Goal: Task Accomplishment & Management: Complete application form

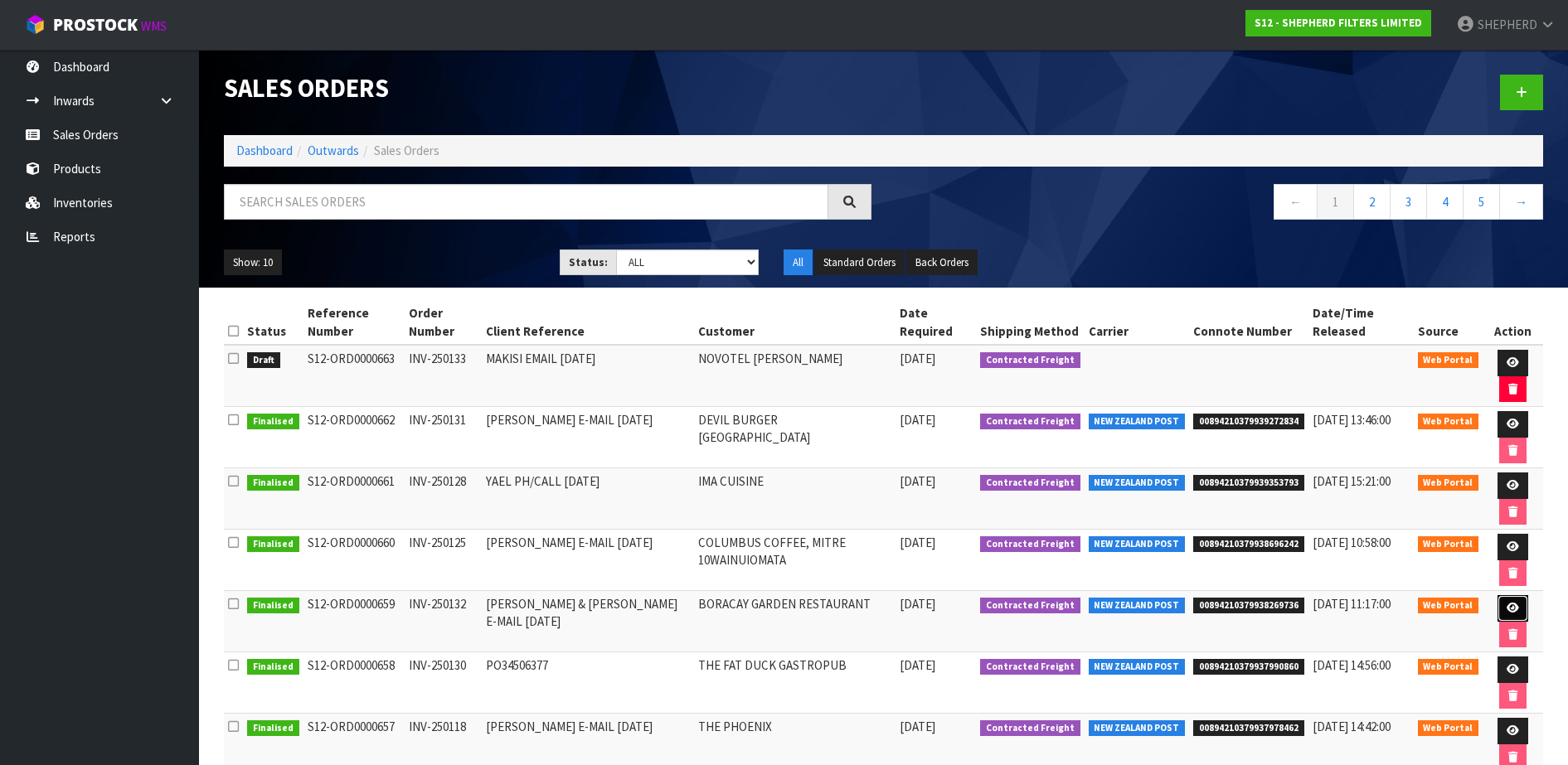
click at [1516, 605] on icon at bounding box center [1513, 608] width 12 height 10
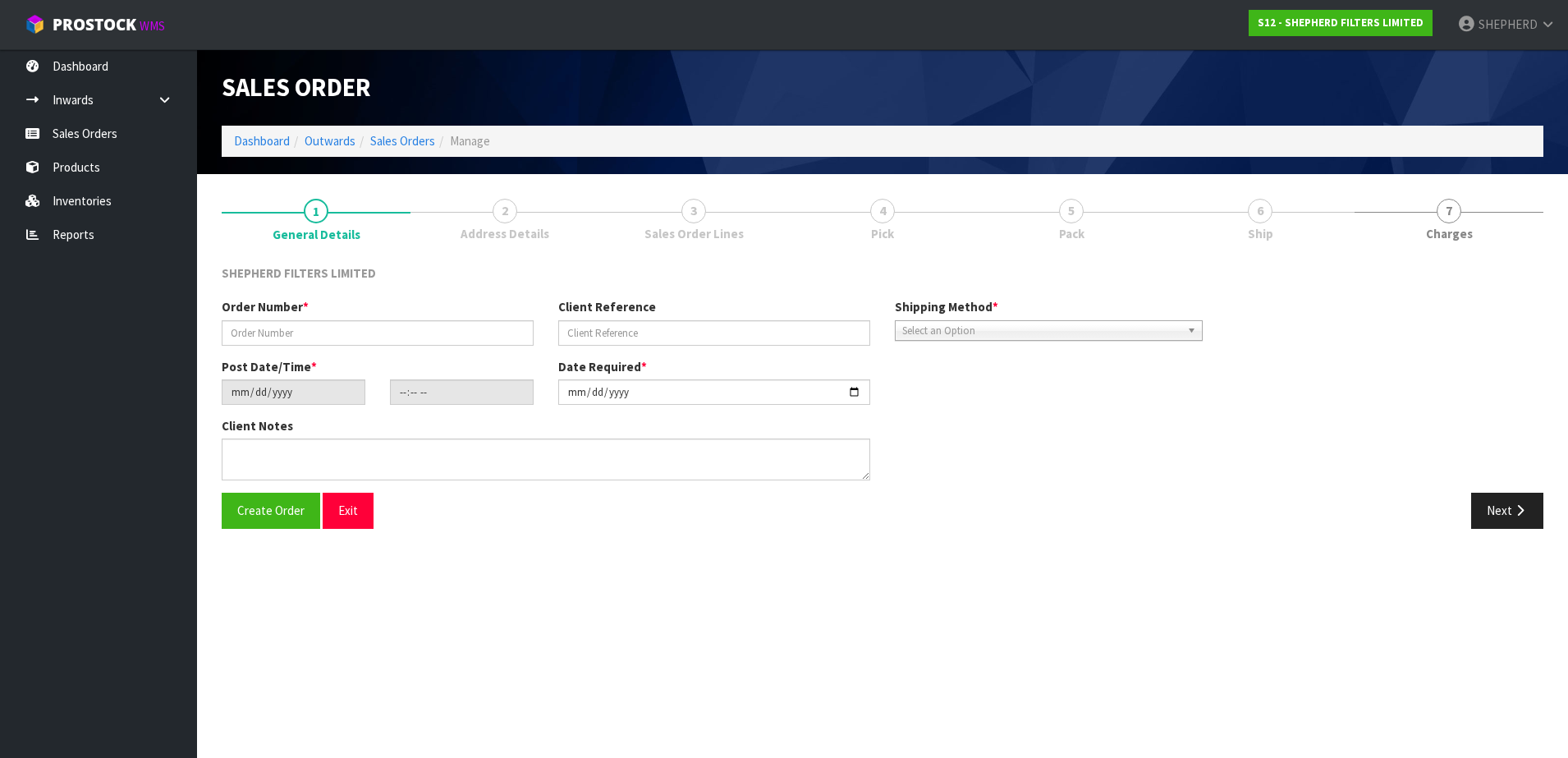
type input "INV-250132"
type input "[PERSON_NAME] & [PERSON_NAME] E-MAIL [DATE]"
type input "[DATE]"
type input "16:47:00.000"
type input "[DATE]"
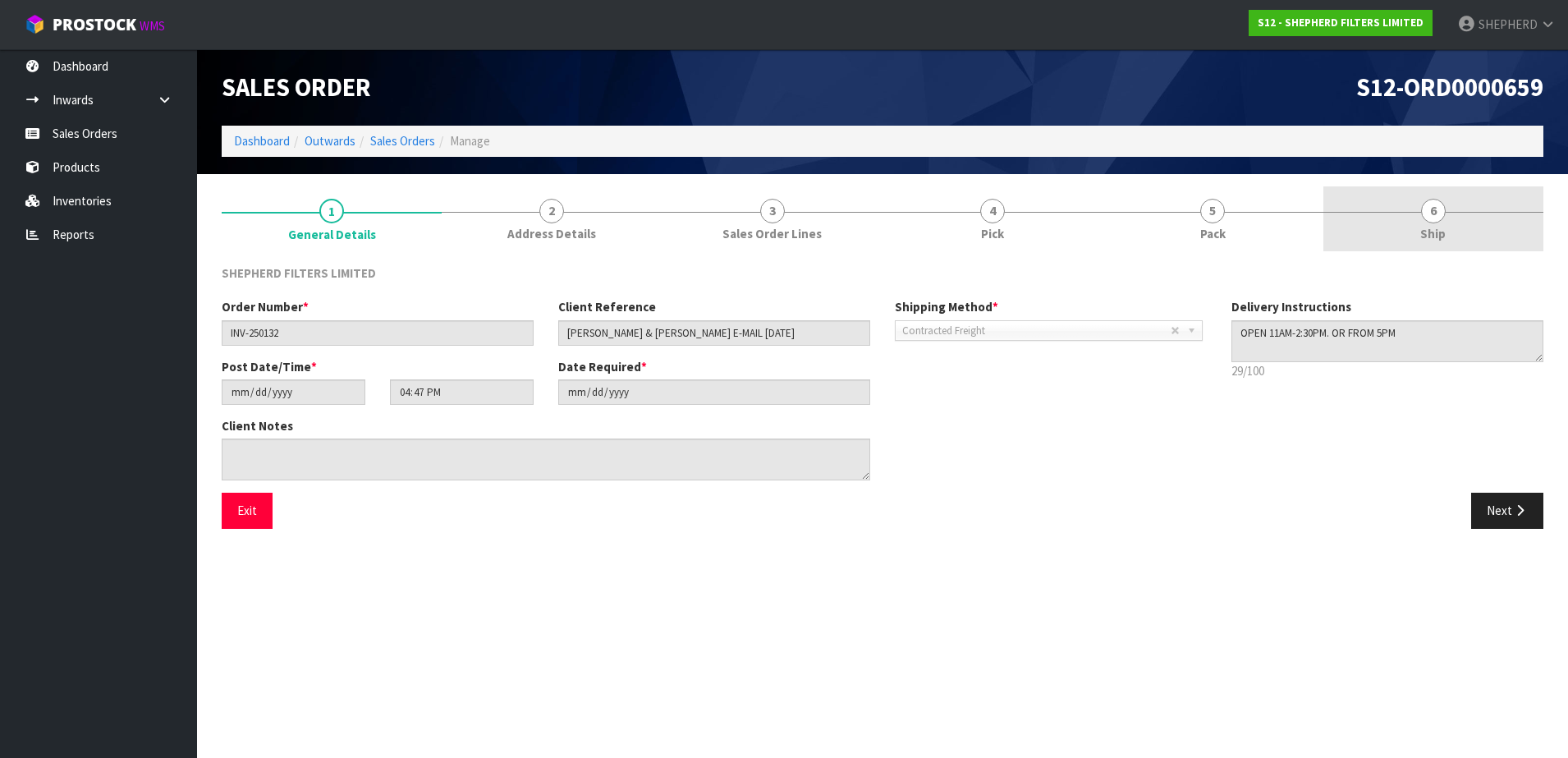
click at [1436, 213] on span "6" at bounding box center [1433, 211] width 25 height 25
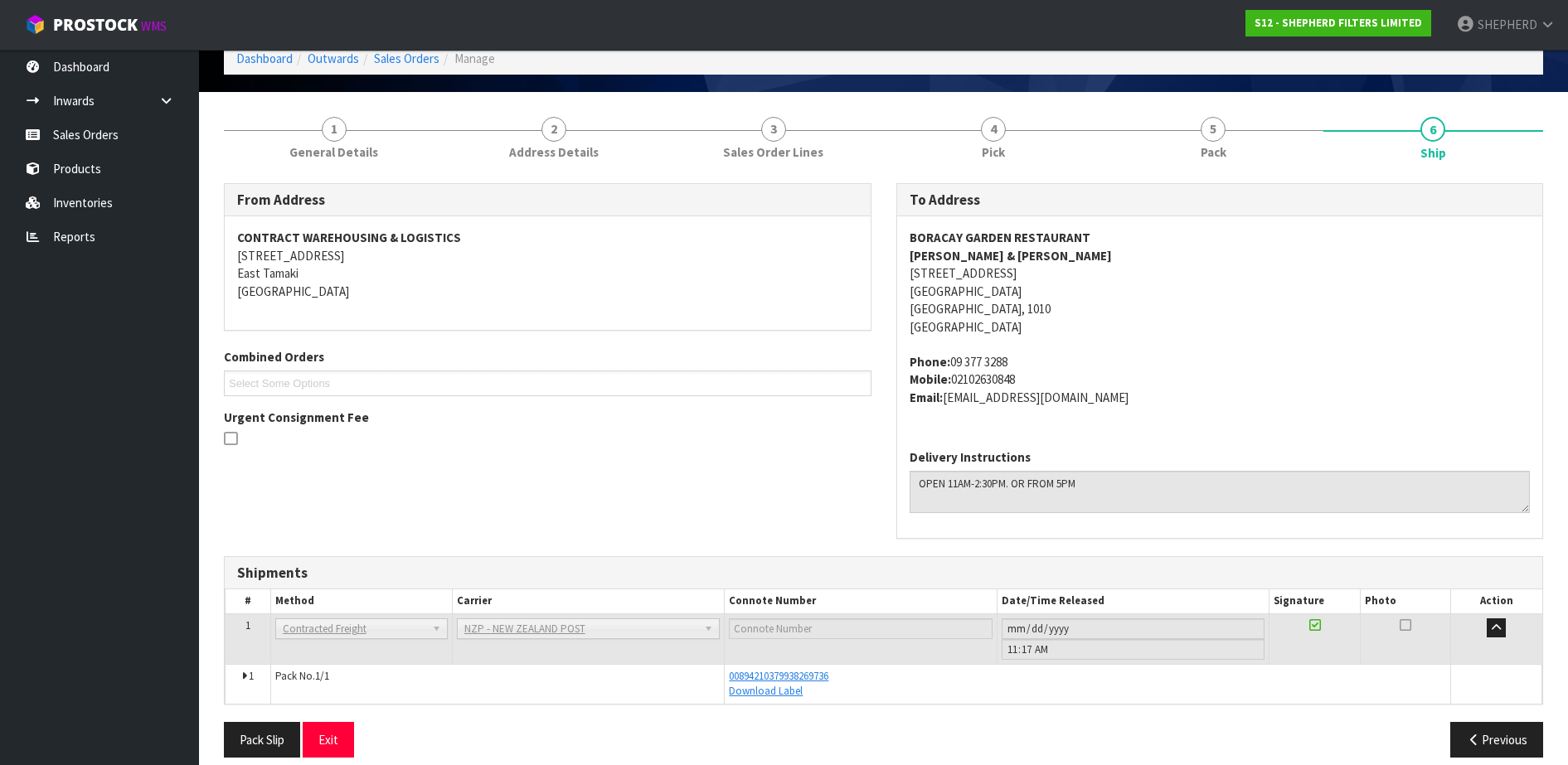
scroll to position [101, 0]
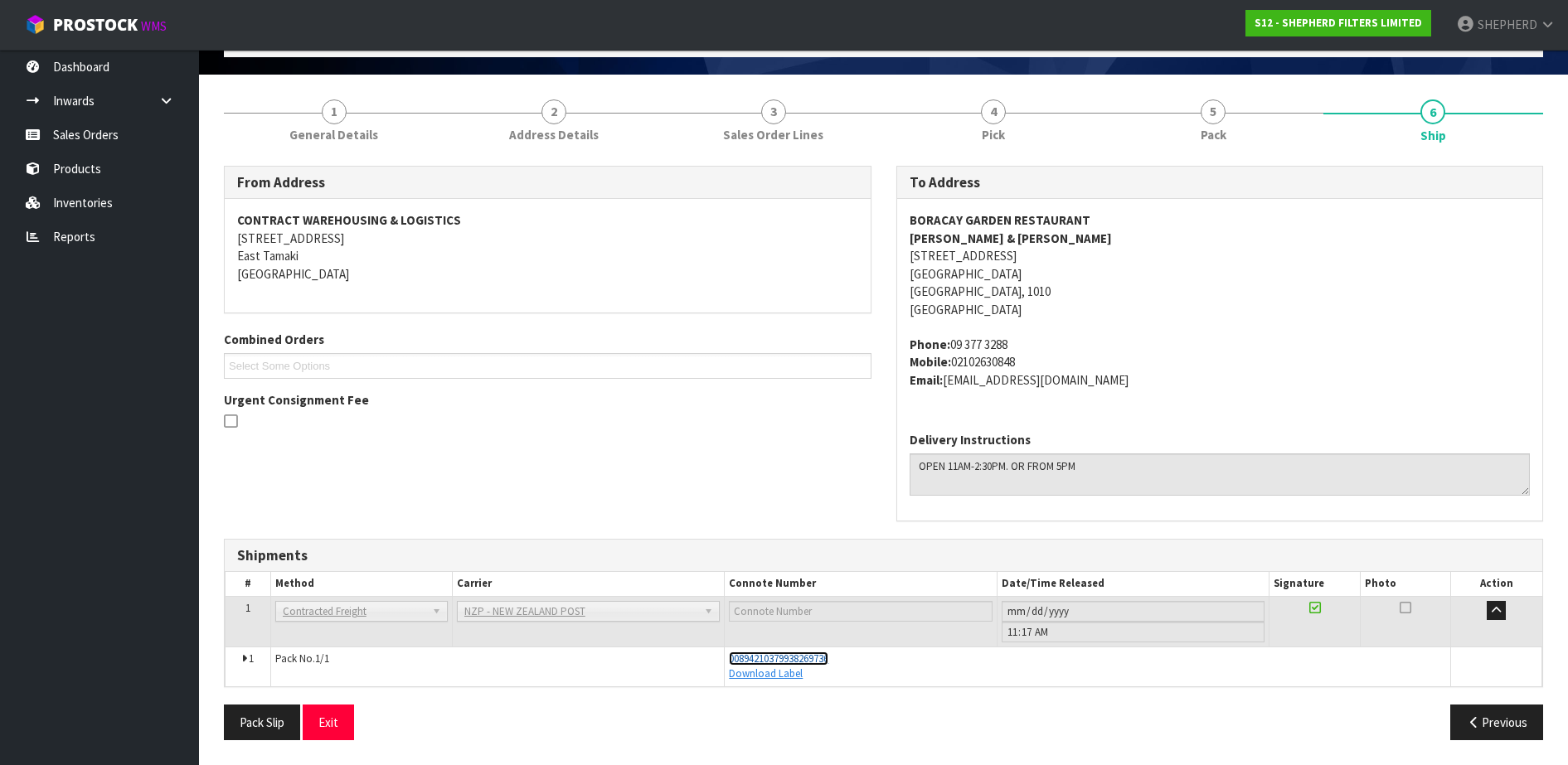
click at [805, 652] on span "00894210379938269736" at bounding box center [778, 659] width 99 height 14
click at [86, 133] on link "Sales Orders" at bounding box center [99, 134] width 199 height 34
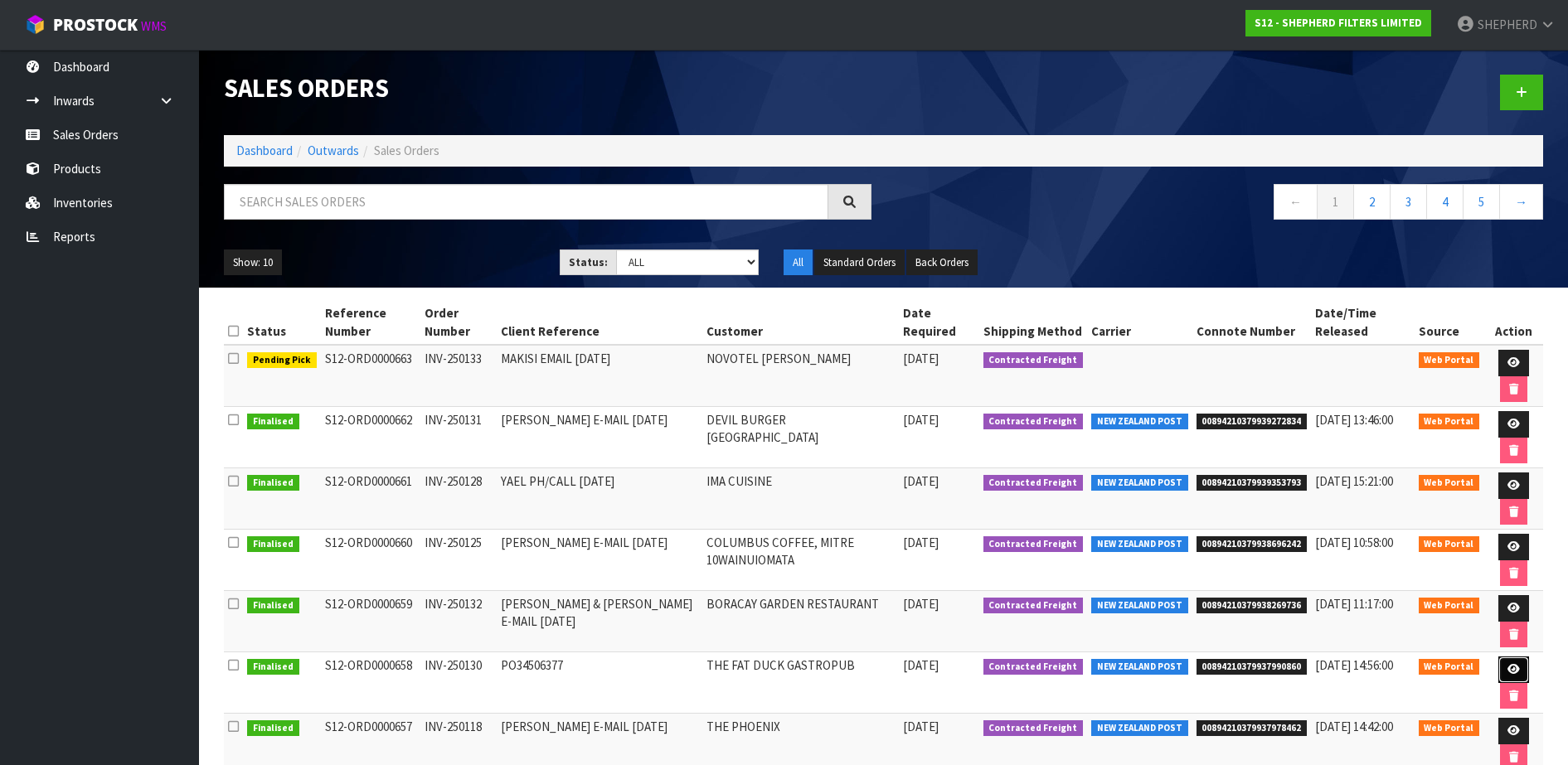
click at [1503, 669] on link at bounding box center [1513, 670] width 31 height 26
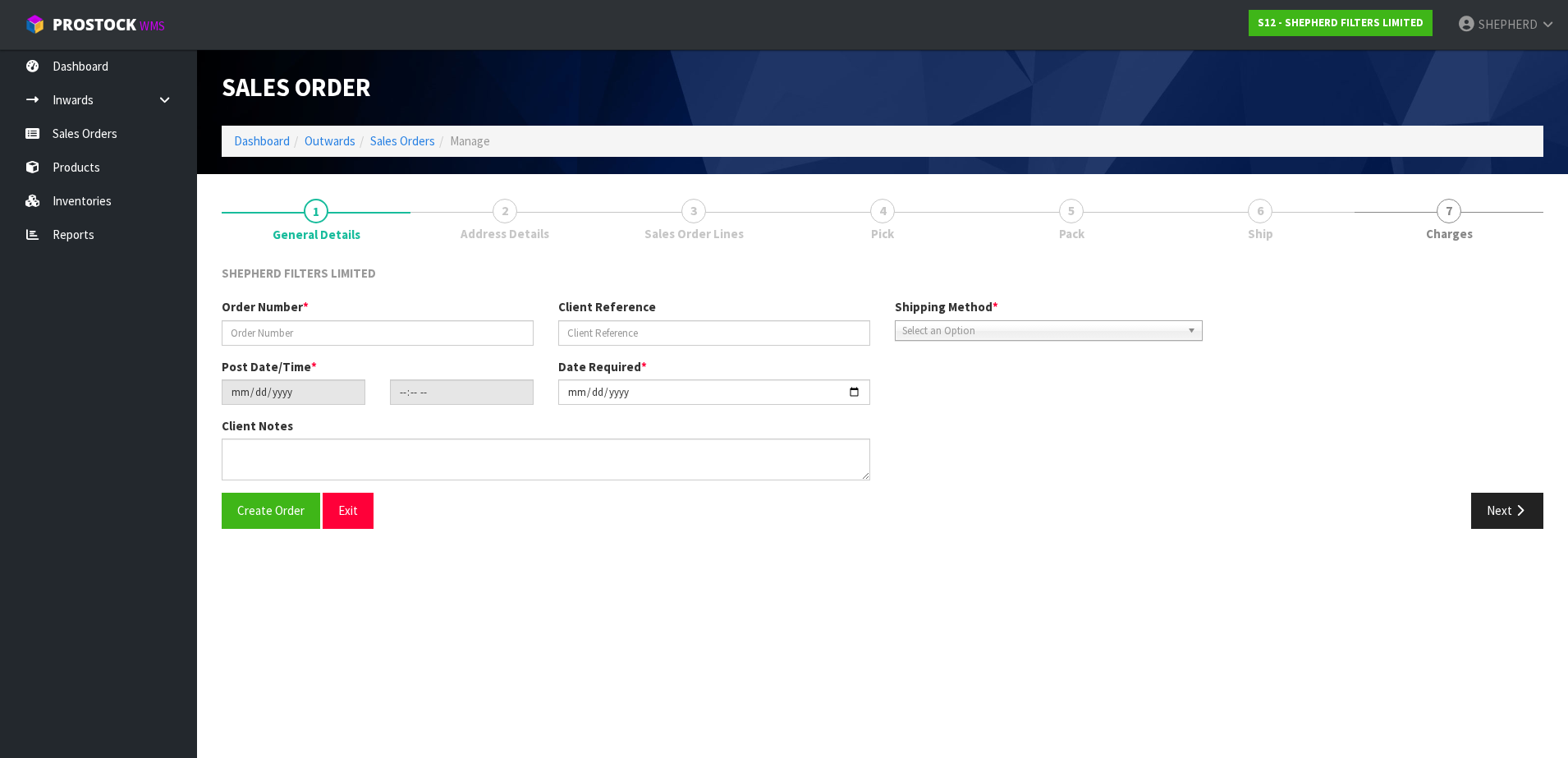
type input "INV-250130"
type input "PO34506377"
type input "[DATE]"
type input "17:13:00.000"
type input "[DATE]"
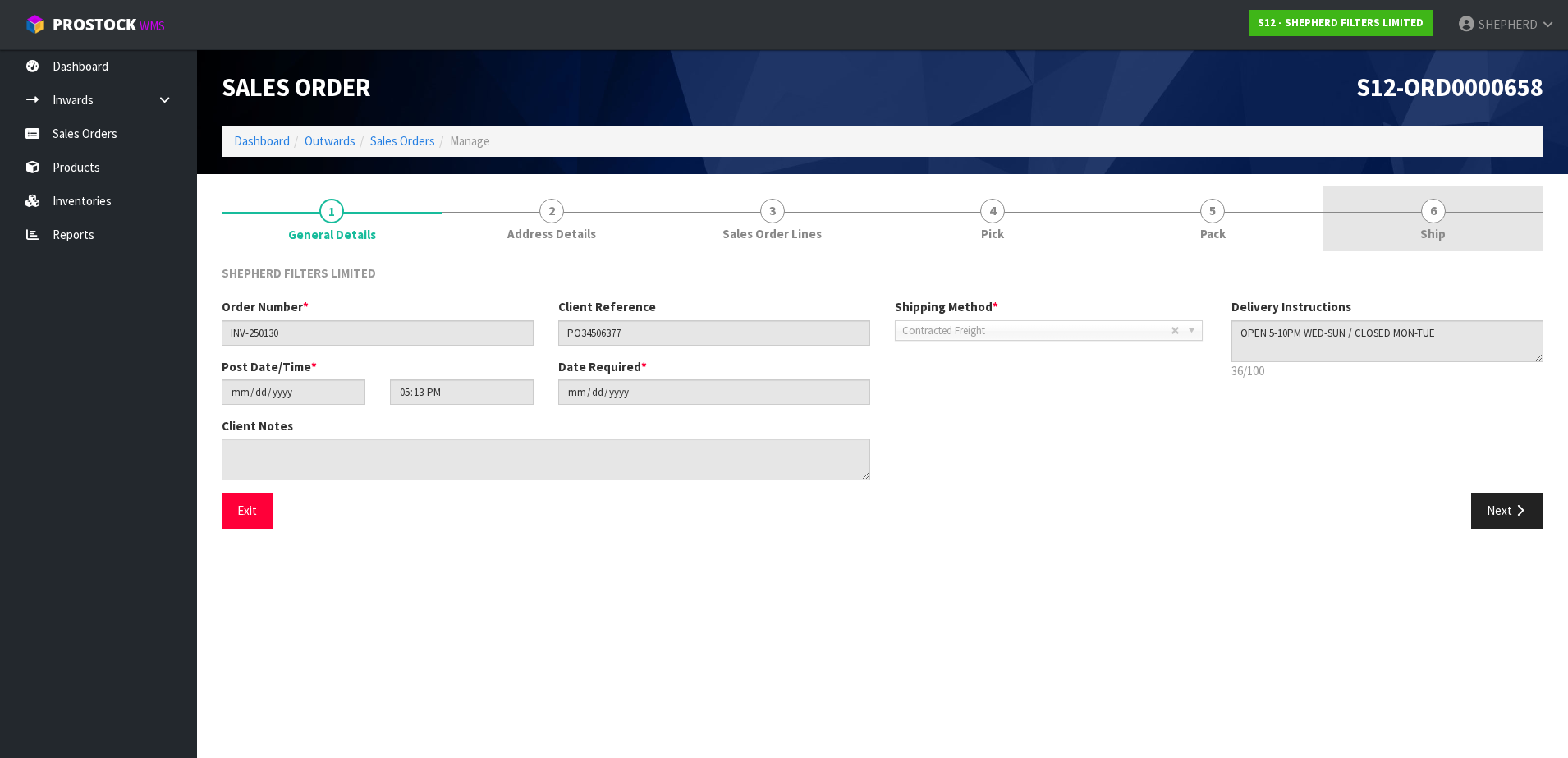
click at [1432, 212] on span "6" at bounding box center [1433, 211] width 25 height 25
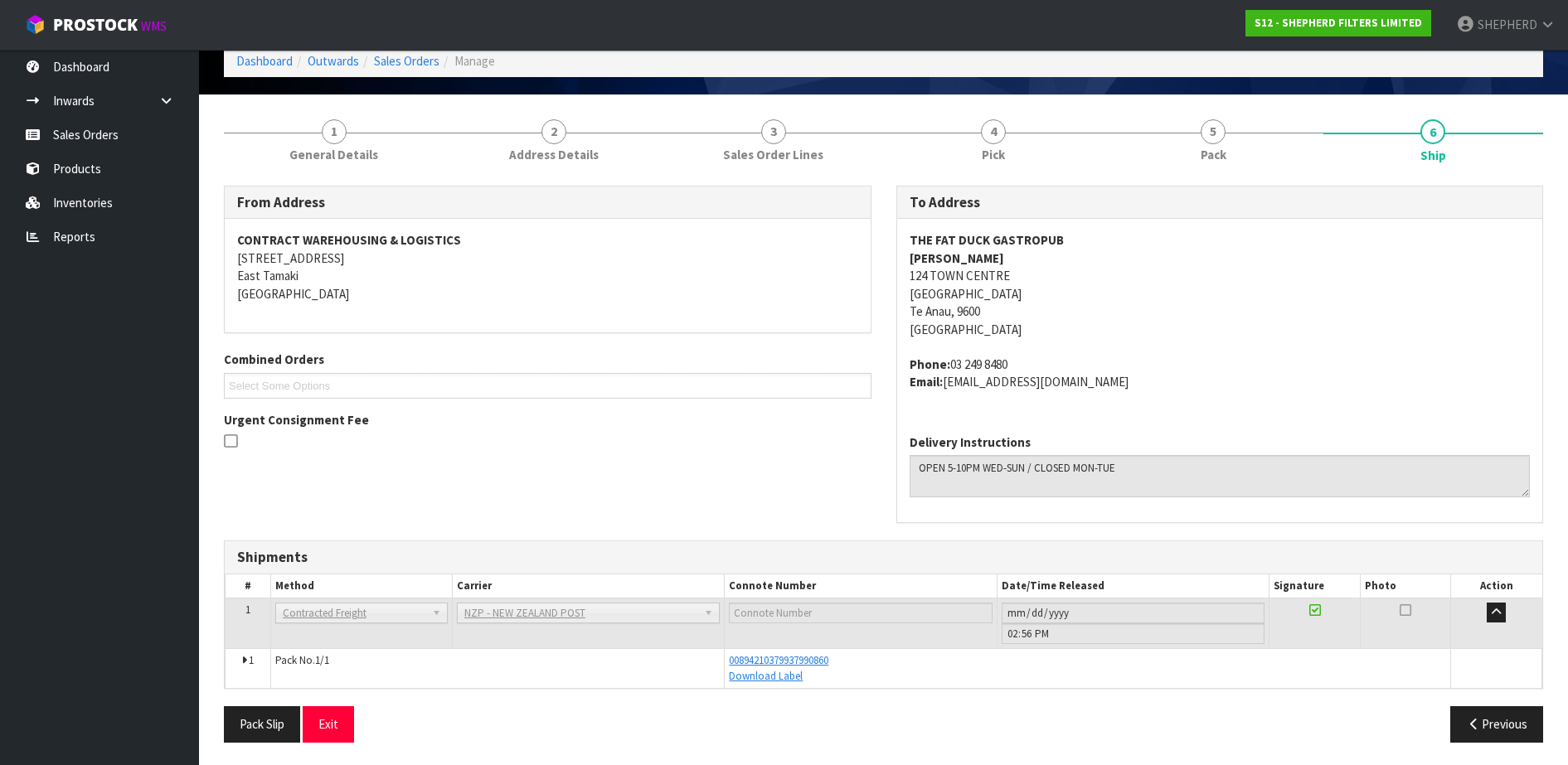
scroll to position [84, 0]
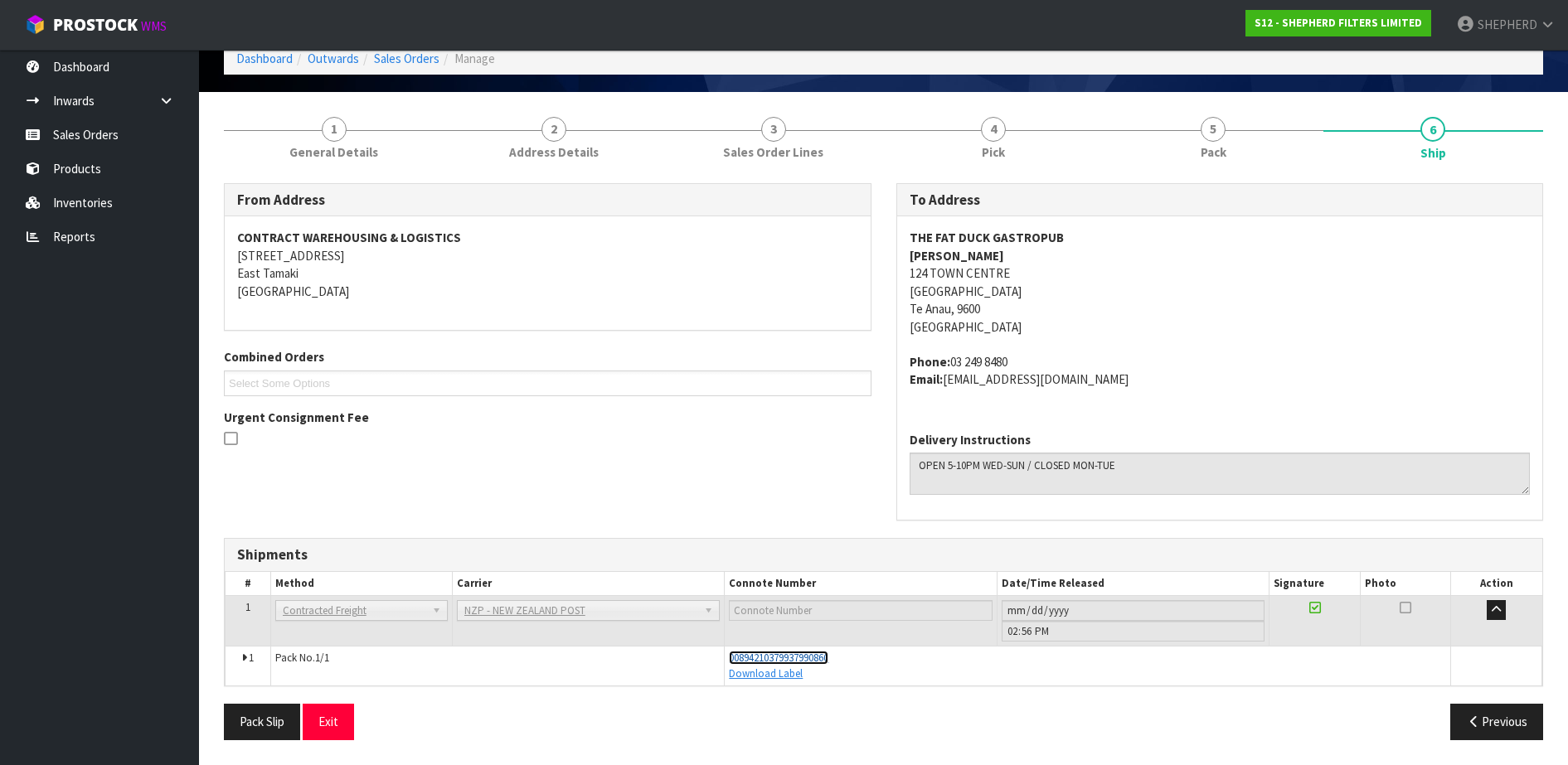
click at [826, 658] on span "00894210379937990860" at bounding box center [778, 658] width 99 height 14
click at [108, 136] on link "Sales Orders" at bounding box center [99, 134] width 199 height 34
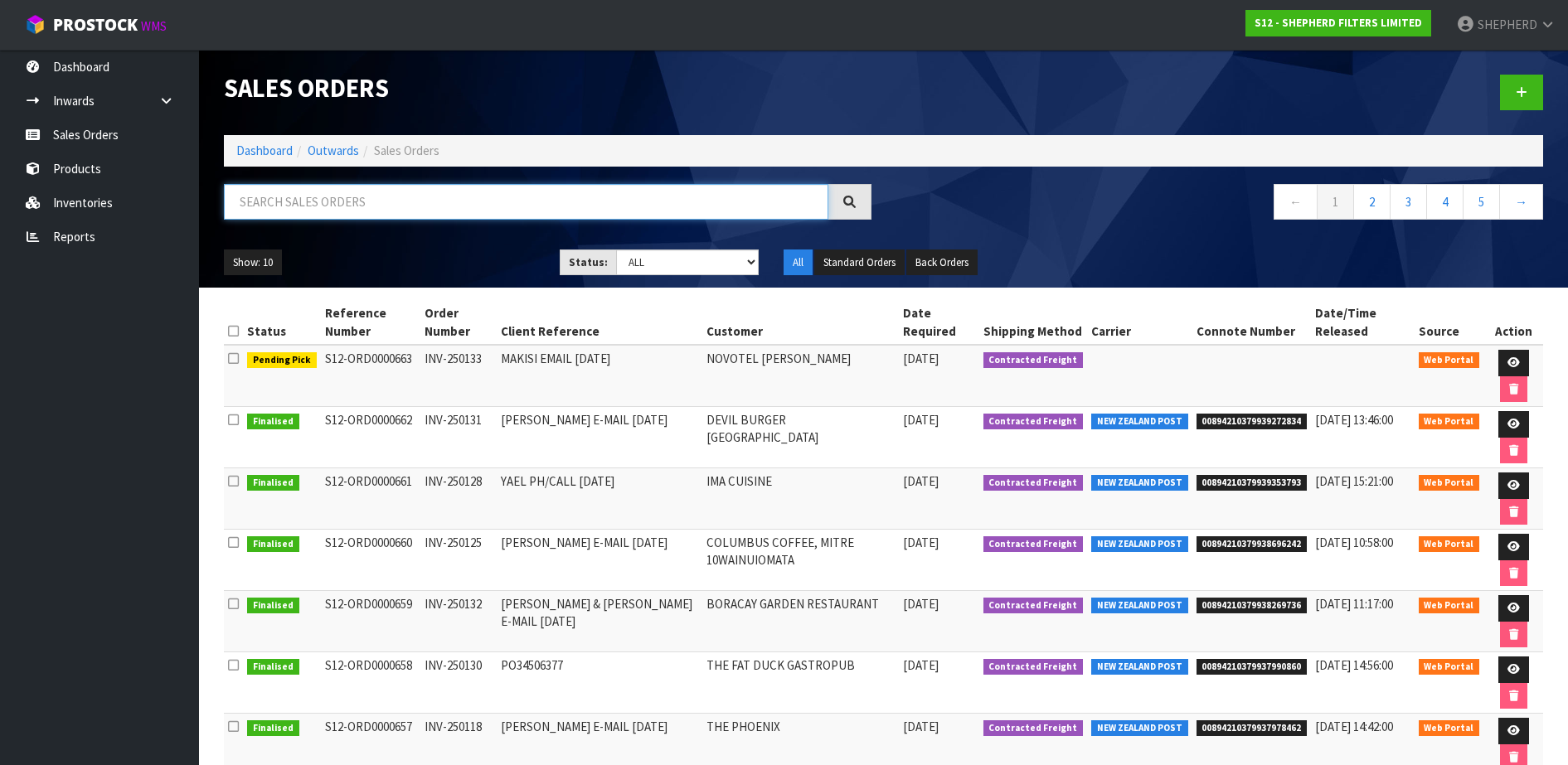
click at [456, 201] on input "text" at bounding box center [526, 201] width 605 height 36
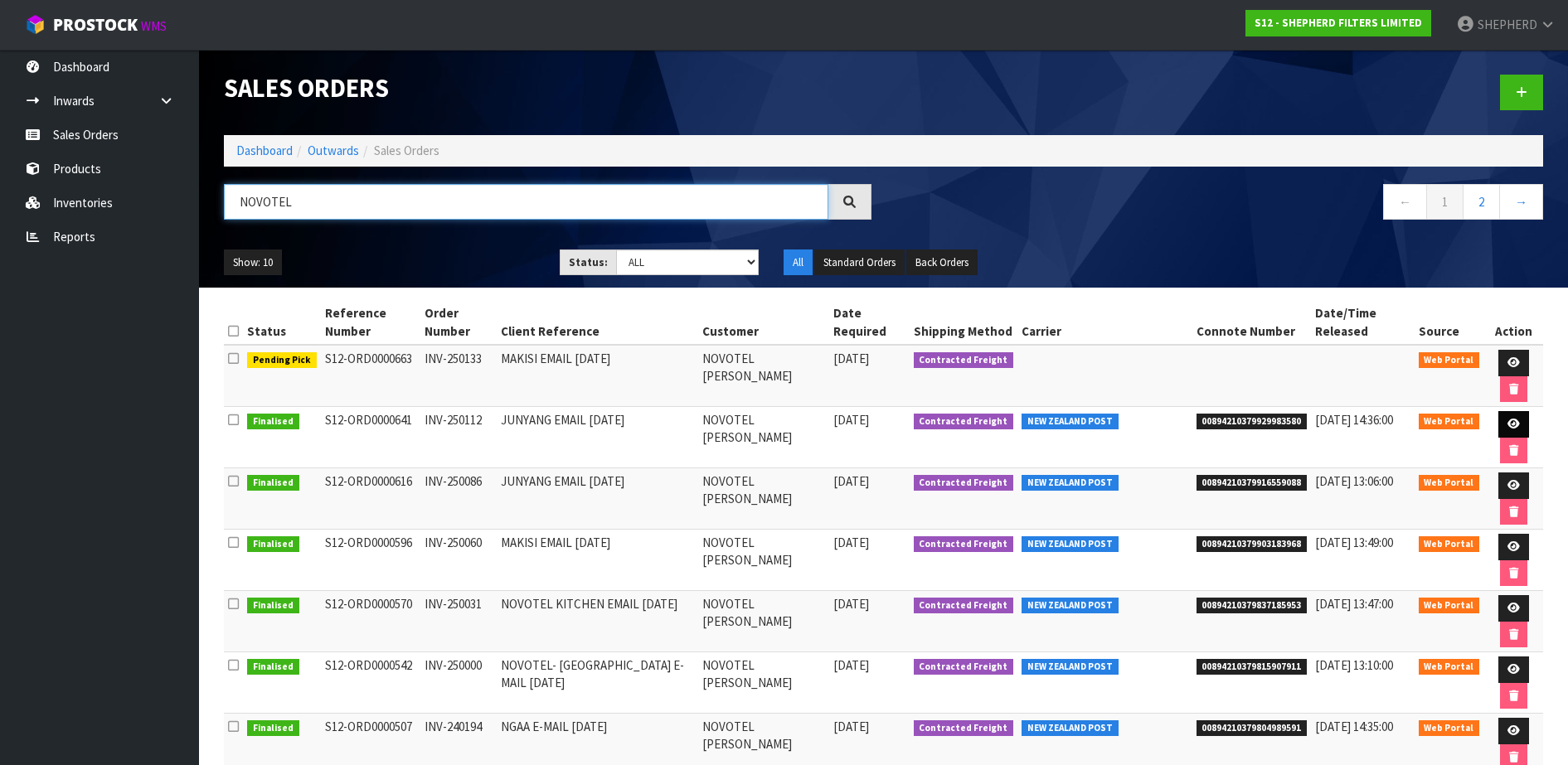
type input "NOVOTEL"
click at [1510, 425] on icon at bounding box center [1514, 424] width 12 height 10
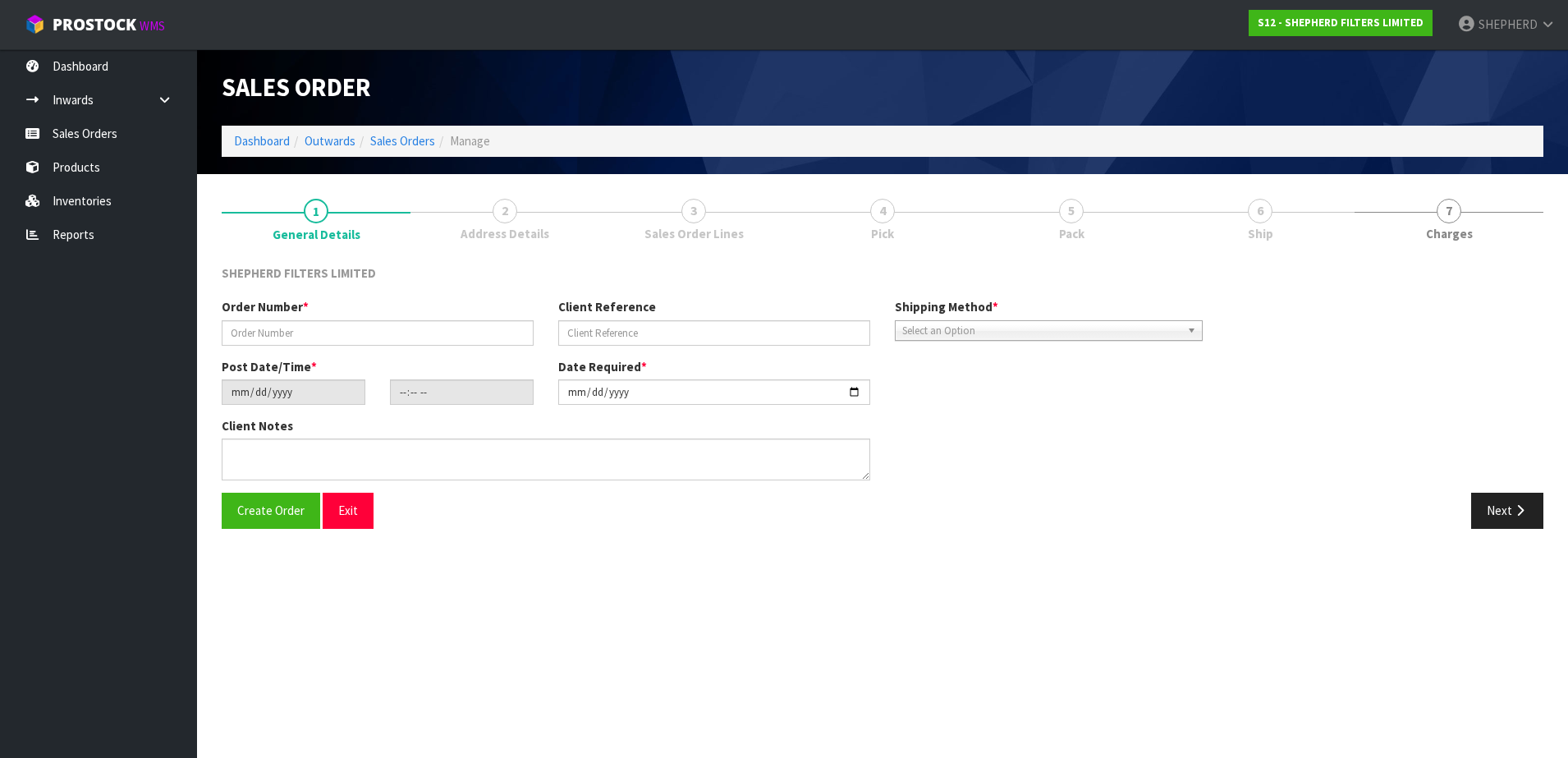
type input "INV-250112"
type input "JUNYANG EMAIL [DATE]"
type input "[DATE]"
type input "15:16:00.000"
type input "[DATE]"
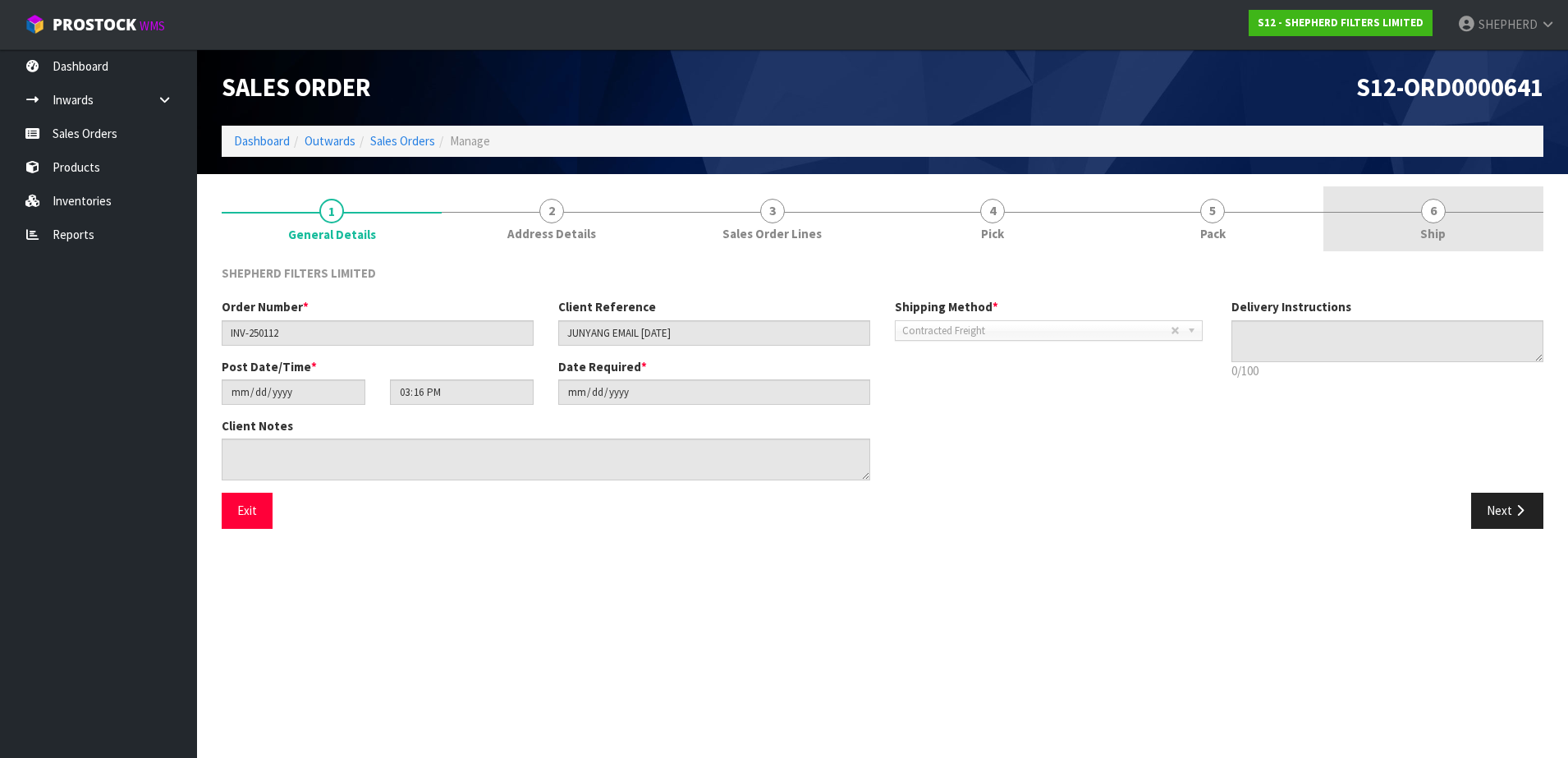
click at [1436, 210] on span "6" at bounding box center [1433, 211] width 25 height 25
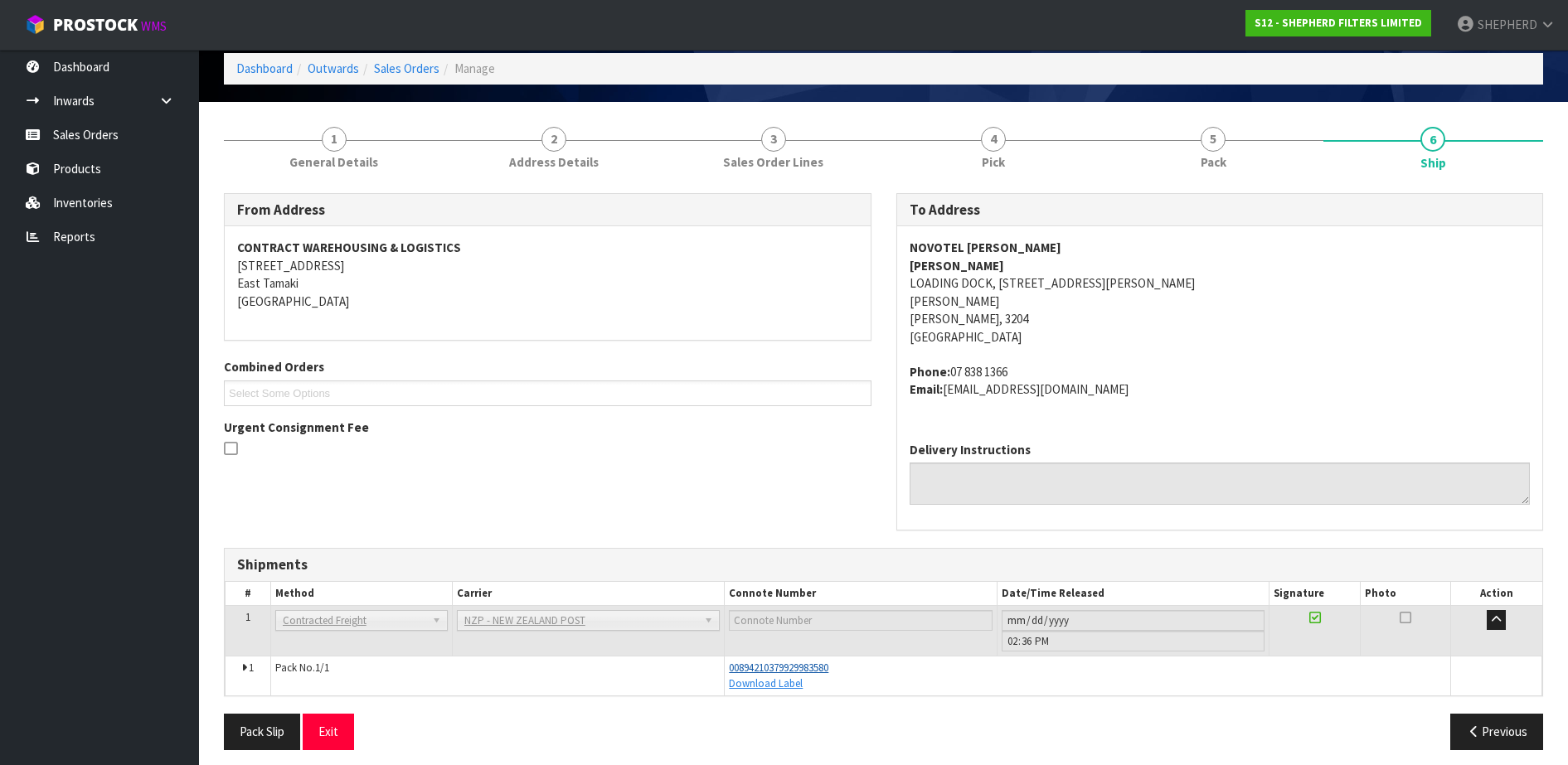
scroll to position [84, 0]
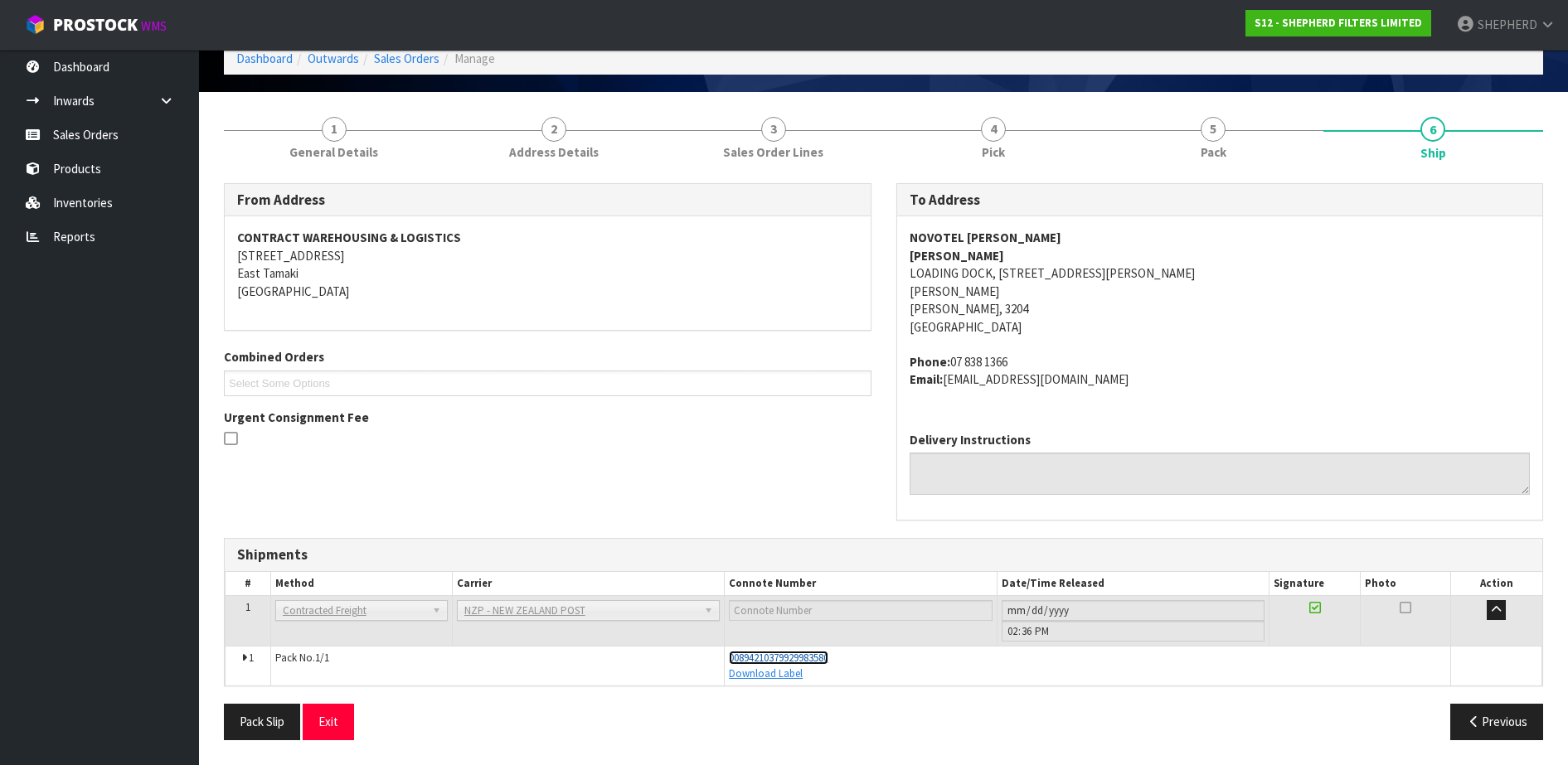
click at [805, 659] on span "00894210379929983580" at bounding box center [778, 658] width 99 height 14
click at [65, 146] on link "Sales Orders" at bounding box center [99, 134] width 199 height 34
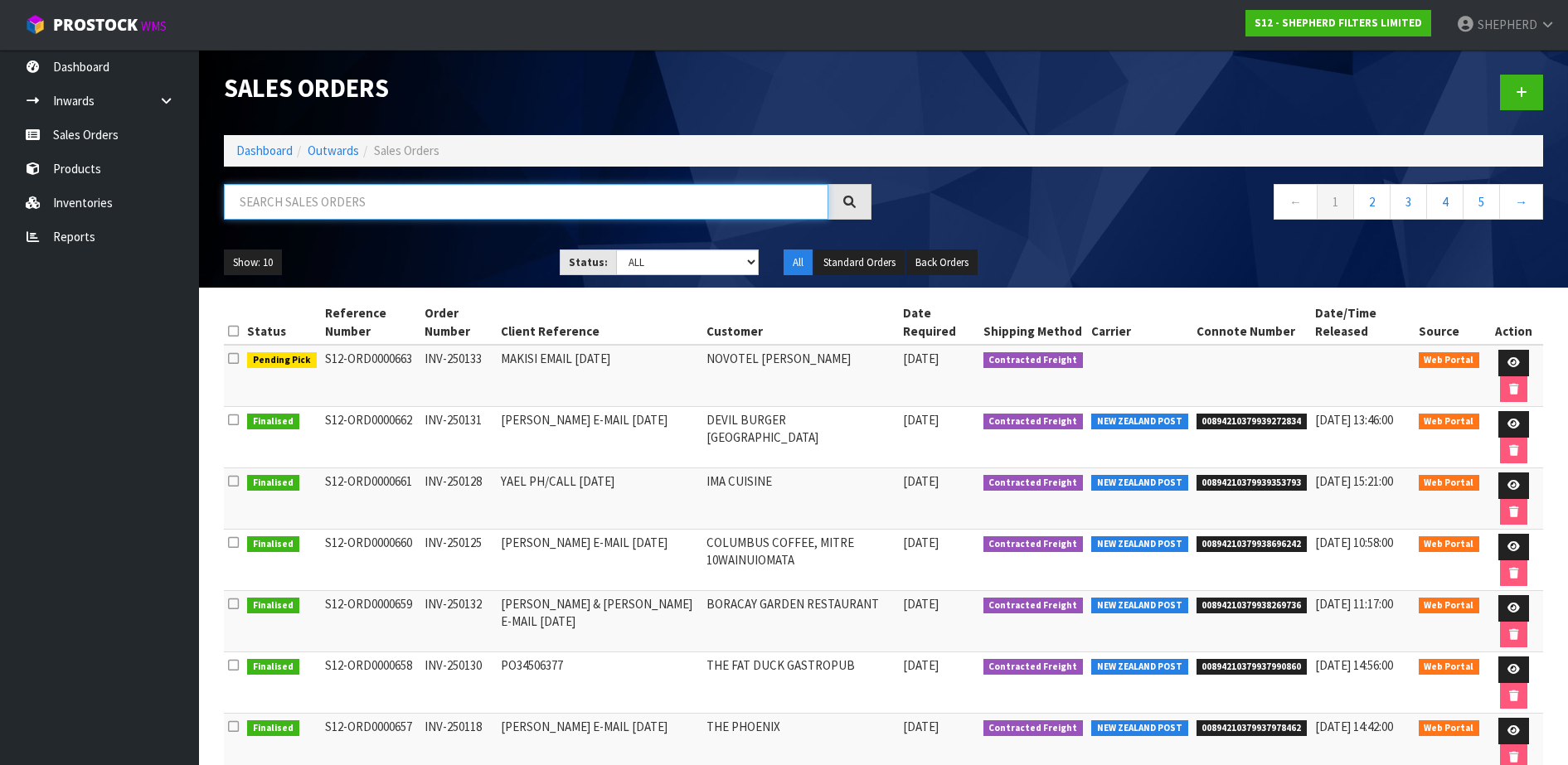
click at [396, 208] on input "text" at bounding box center [526, 201] width 605 height 36
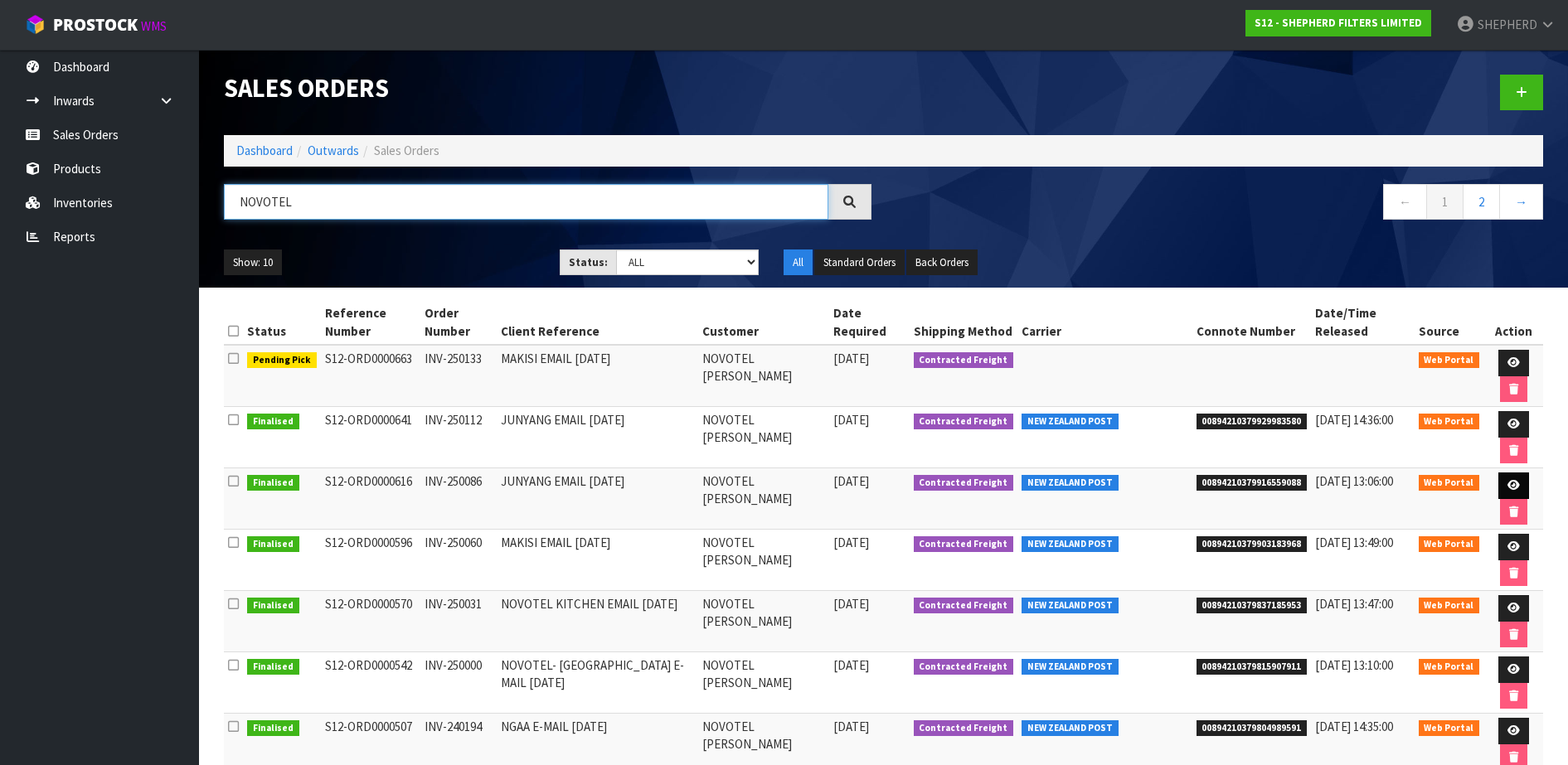
type input "NOVOTEL"
click at [1508, 481] on icon at bounding box center [1514, 485] width 12 height 10
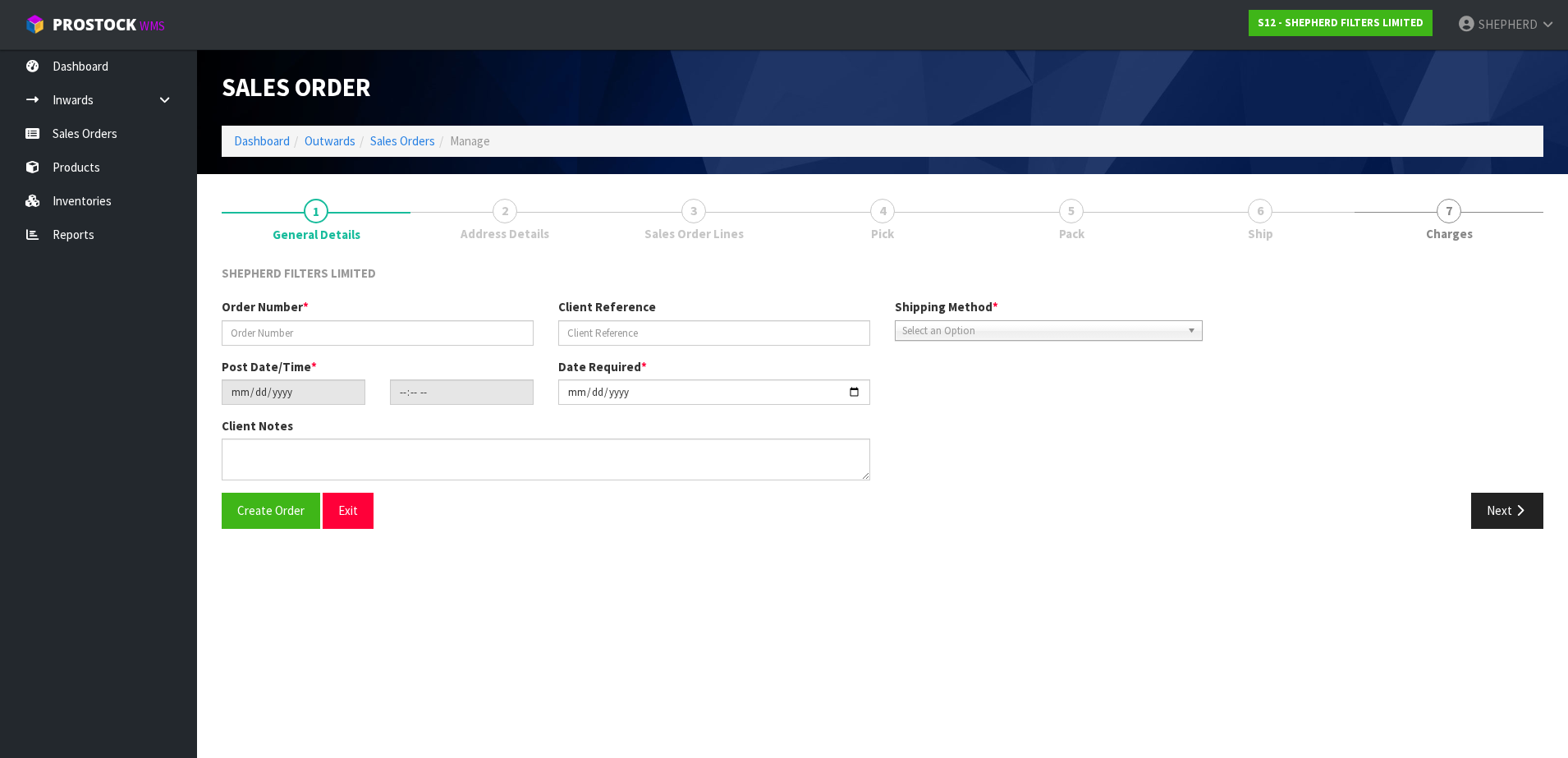
type input "INV-250086"
type input "JUNYANG EMAIL [DATE]"
type input "[DATE]"
type input "15:07:00.000"
type input "[DATE]"
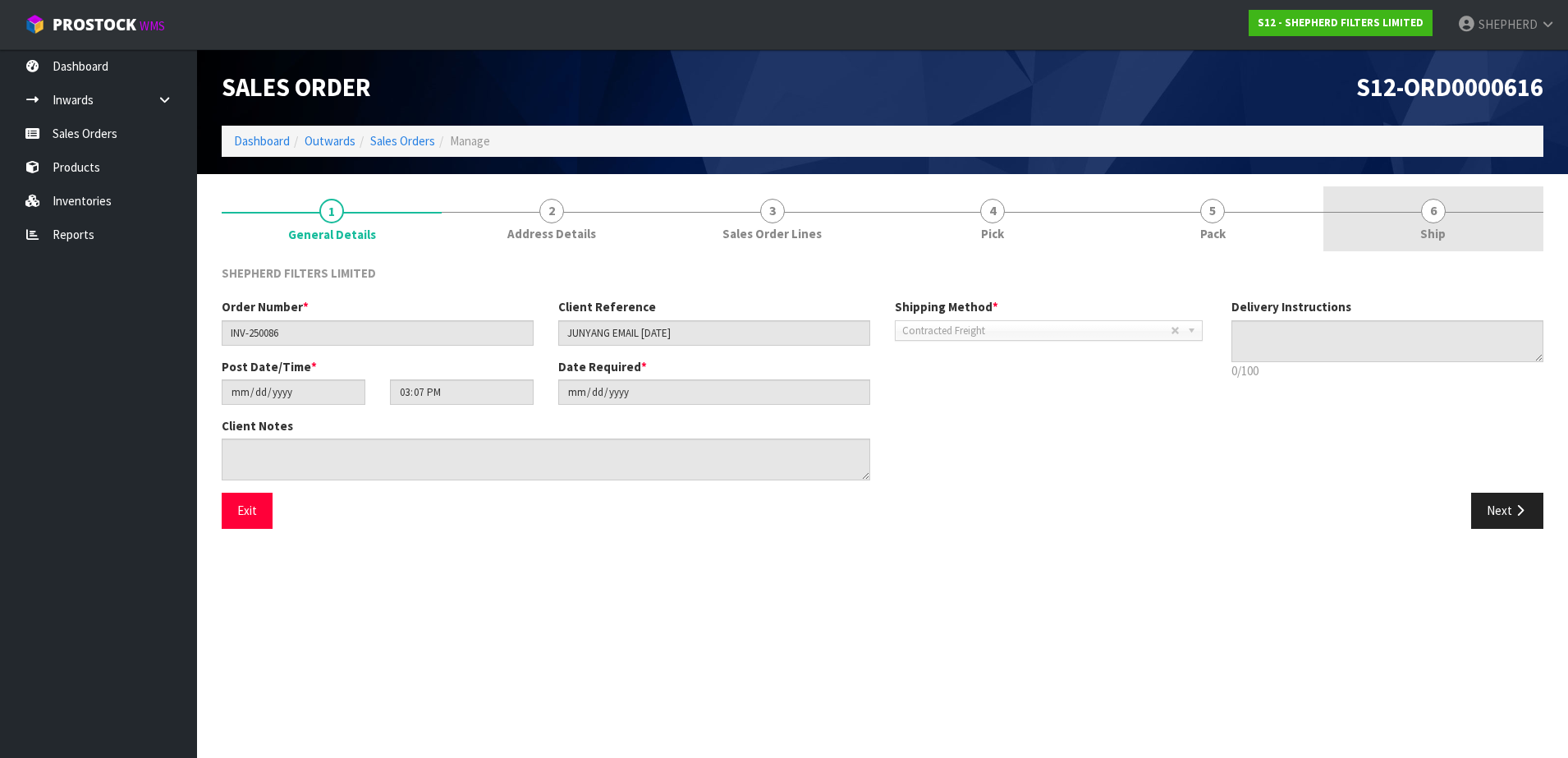
click at [1437, 219] on span "6" at bounding box center [1433, 211] width 25 height 25
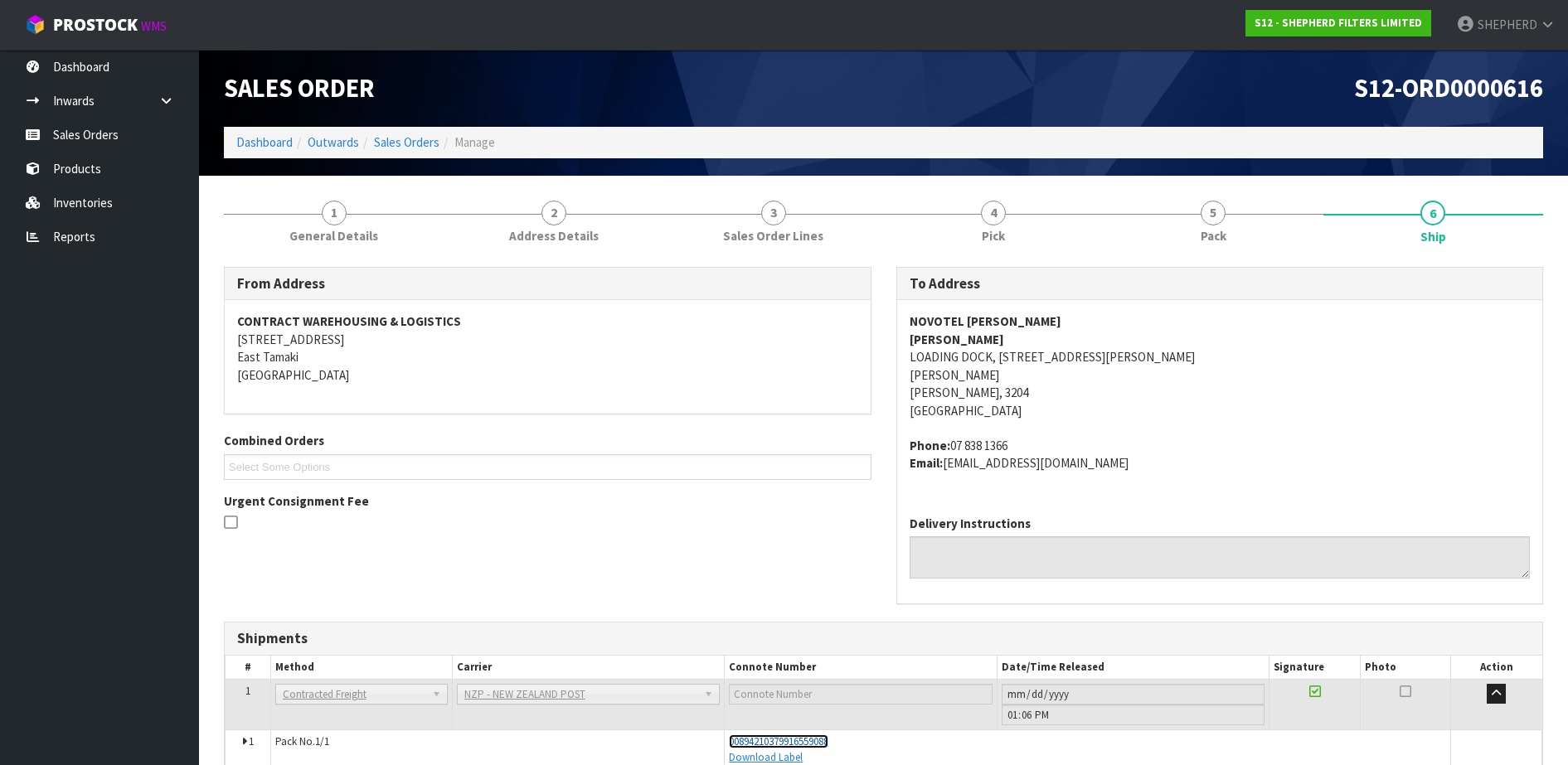
click at [824, 741] on span "00894210379916559088" at bounding box center [778, 741] width 99 height 14
click at [86, 135] on link "Sales Orders" at bounding box center [99, 134] width 199 height 34
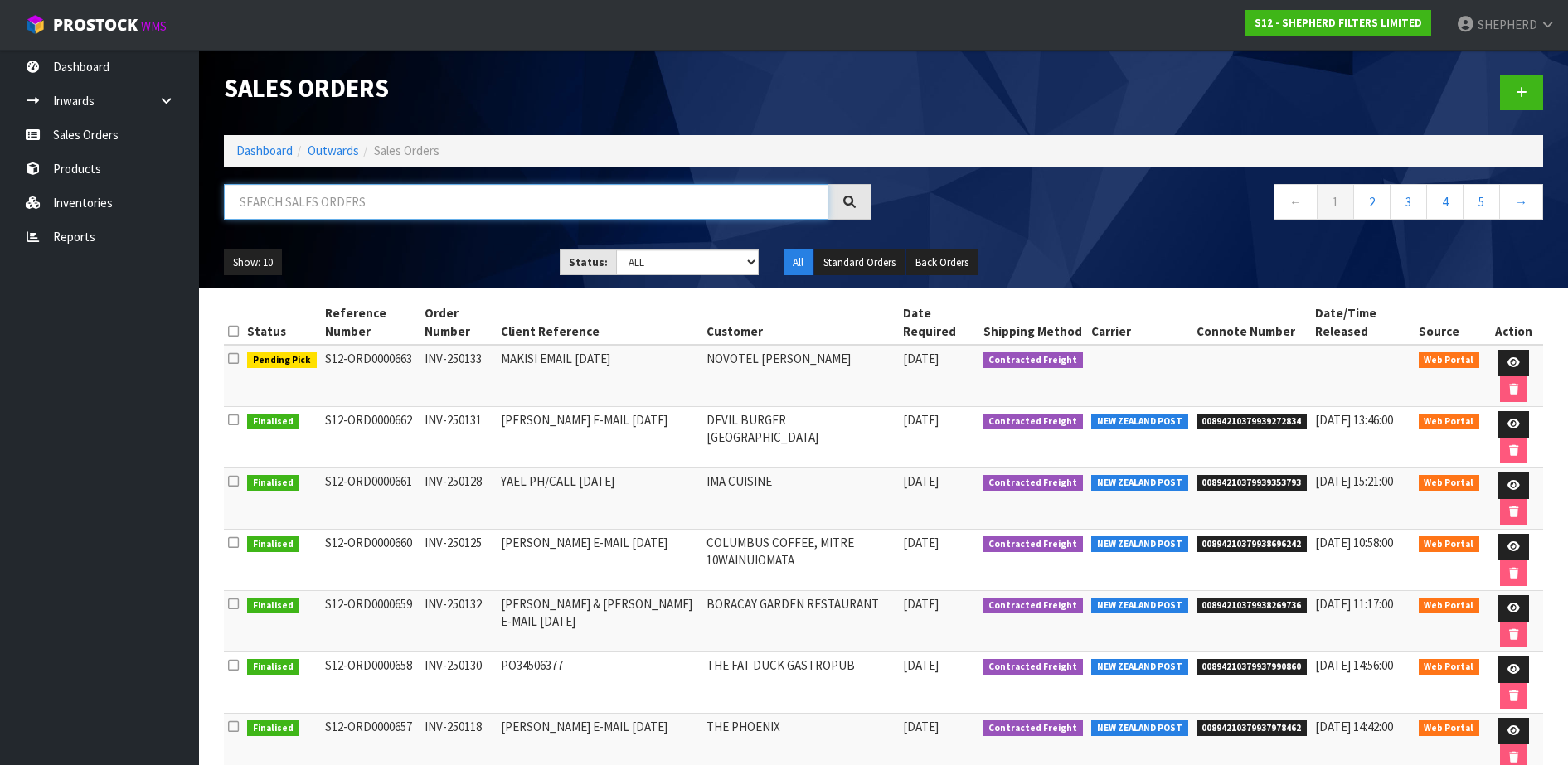
click at [247, 207] on input "text" at bounding box center [526, 201] width 605 height 36
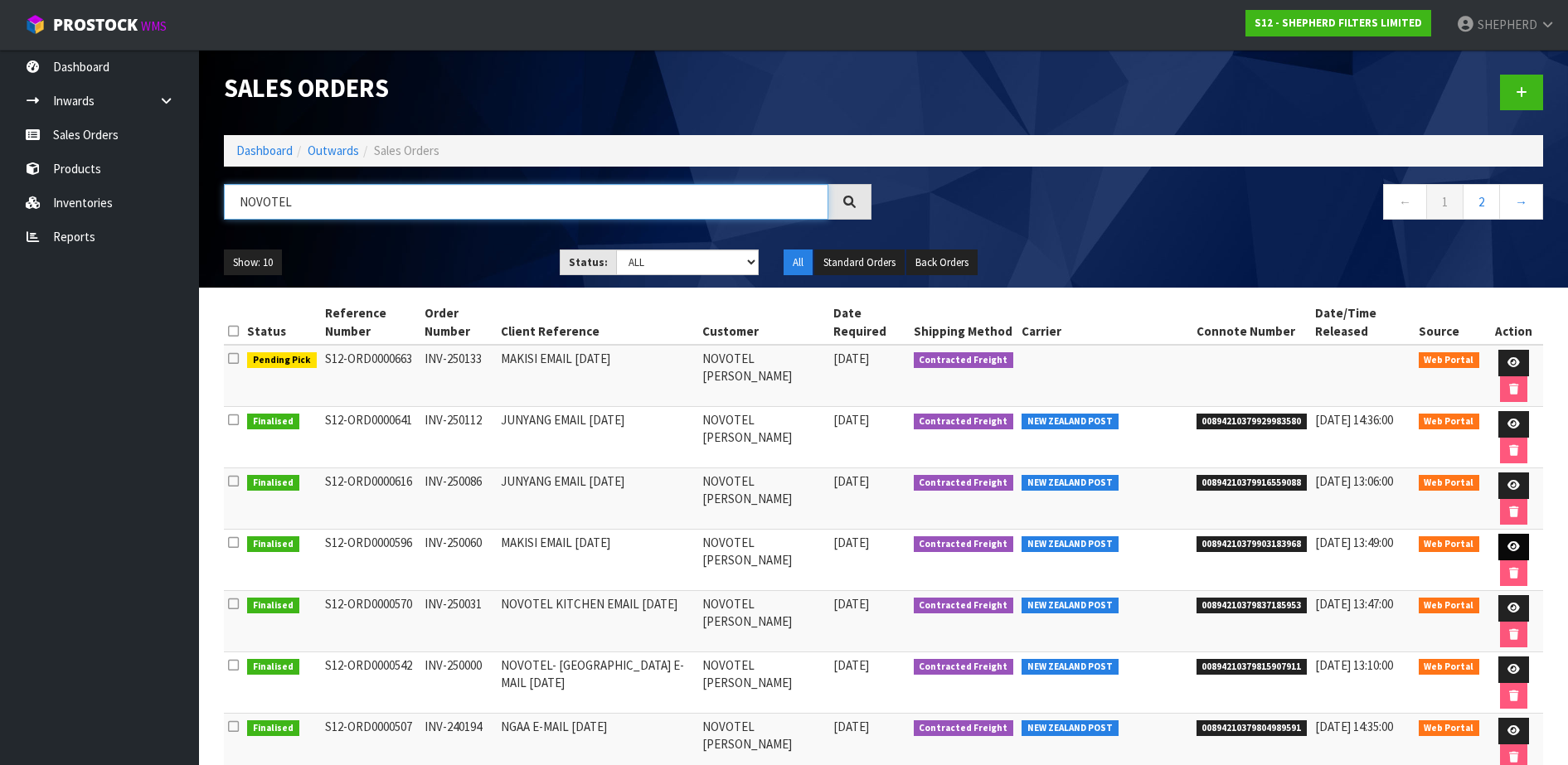
type input "NOVOTEL"
click at [1512, 548] on icon at bounding box center [1514, 547] width 12 height 10
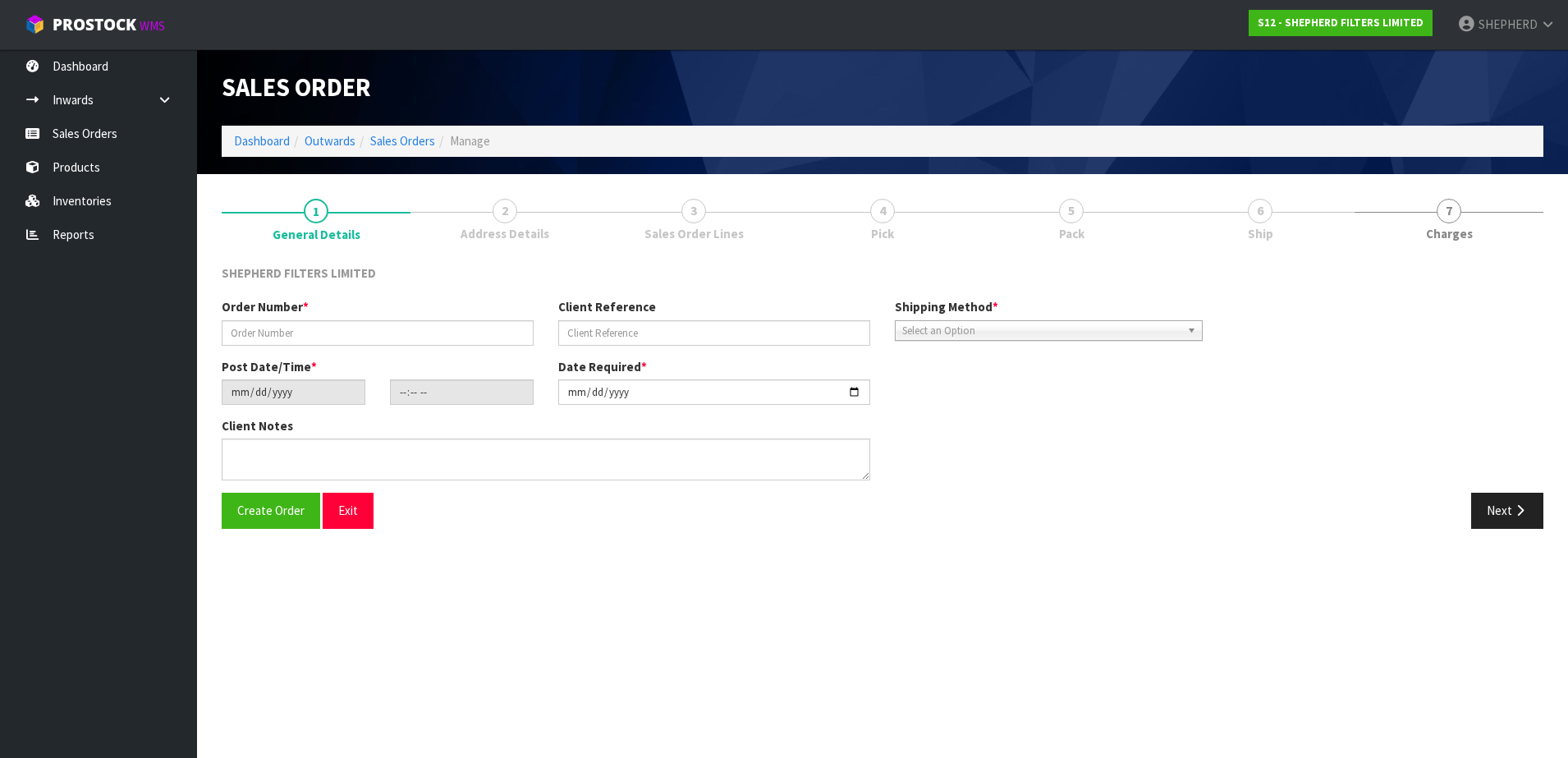
type input "INV-250060"
type input "MAKISI EMAIL [DATE]"
type input "[DATE]"
type input "20:23:00.000"
type input "[DATE]"
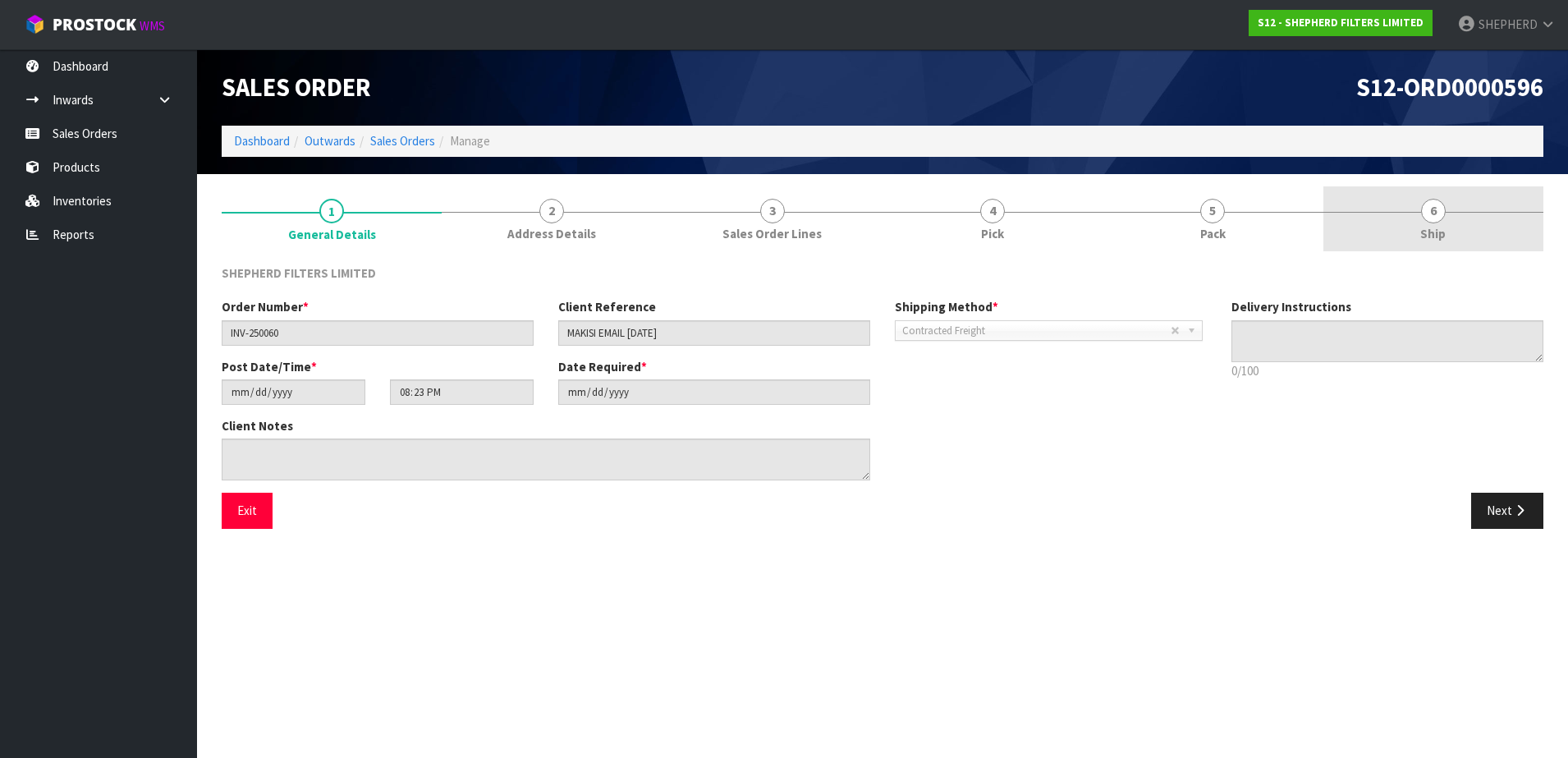
click at [1432, 207] on span "6" at bounding box center [1433, 211] width 25 height 25
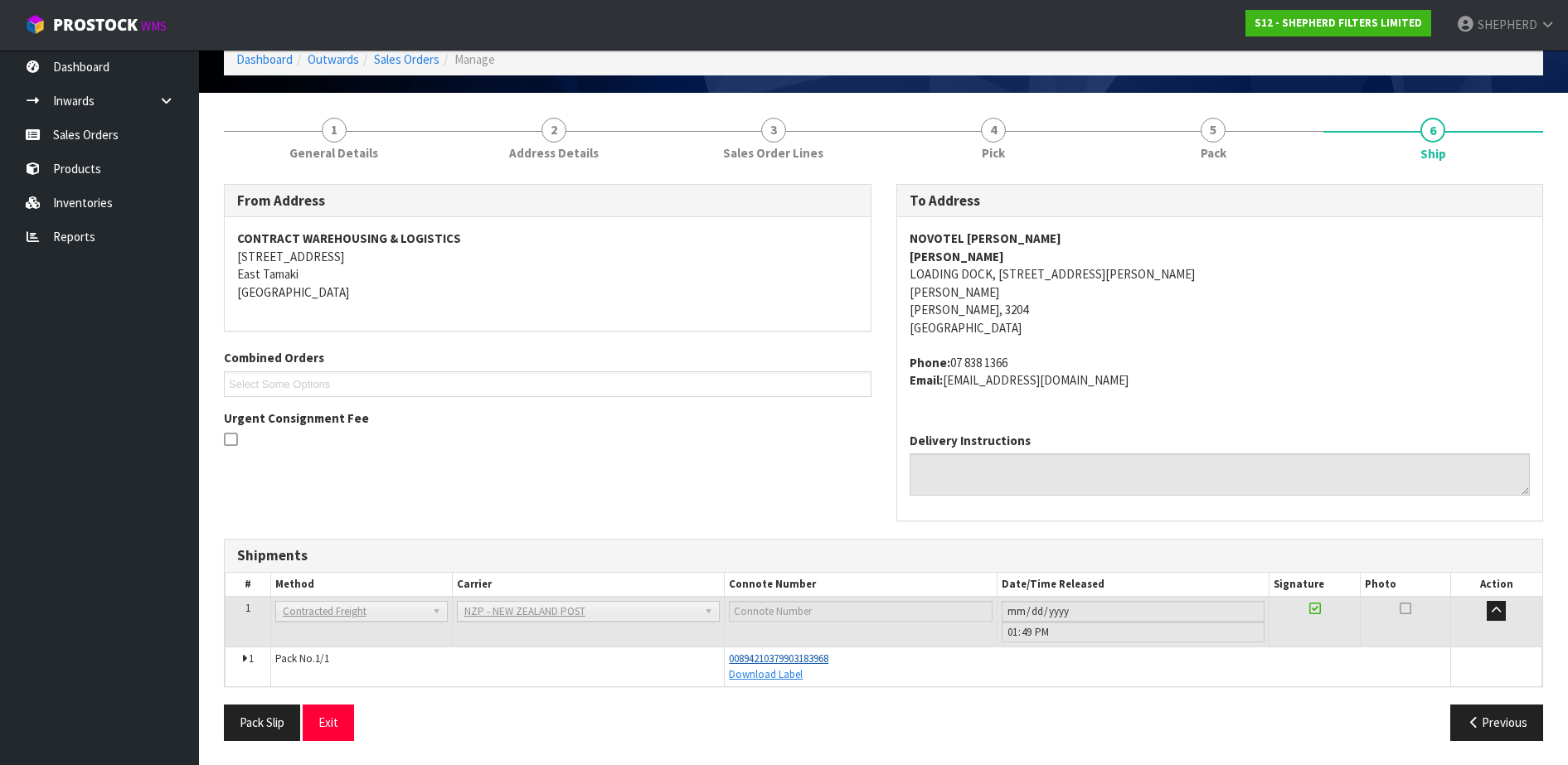
scroll to position [84, 0]
click at [820, 659] on span "00894210379903183968" at bounding box center [778, 658] width 99 height 14
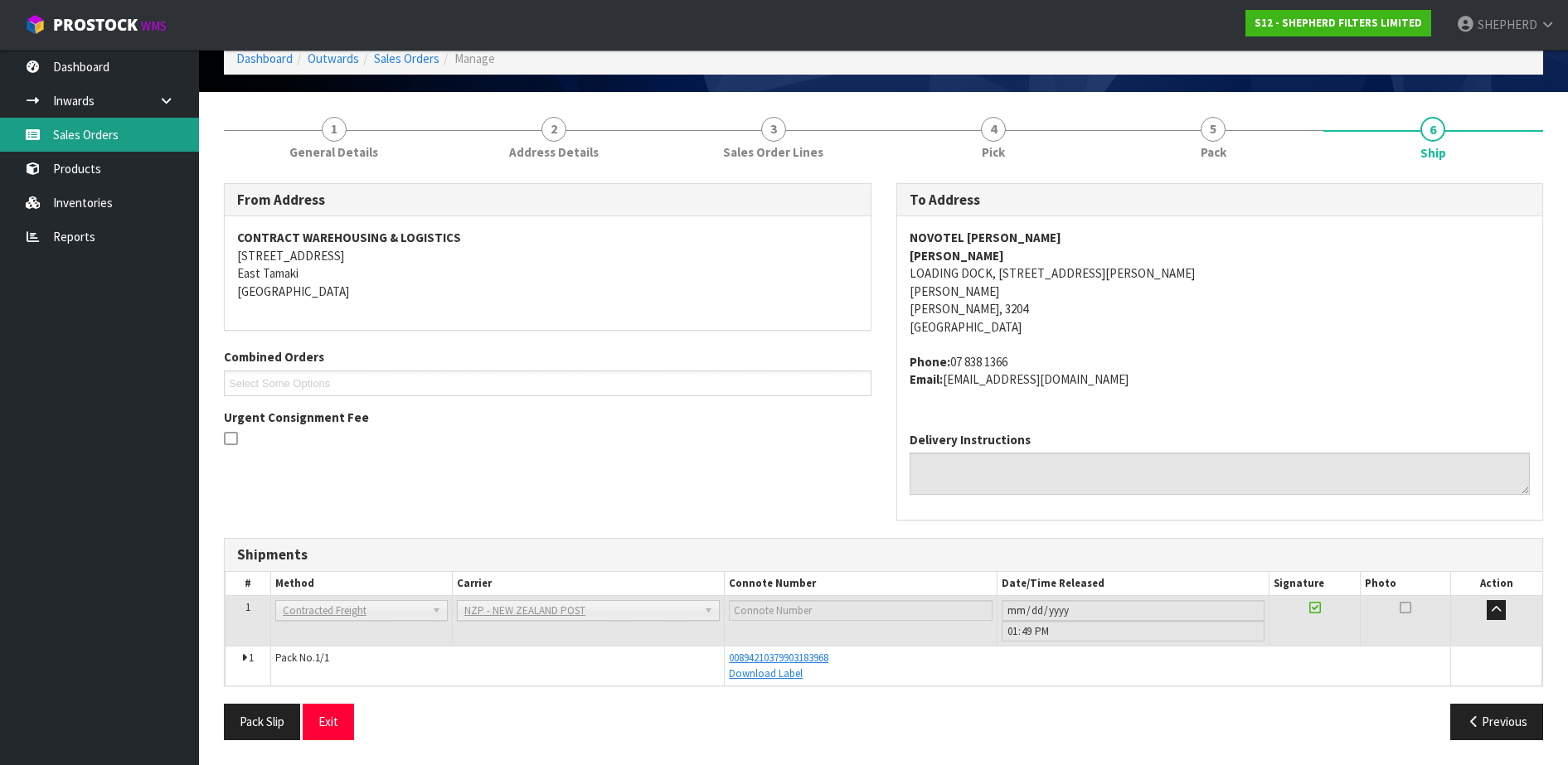
click at [99, 135] on link "Sales Orders" at bounding box center [99, 134] width 199 height 34
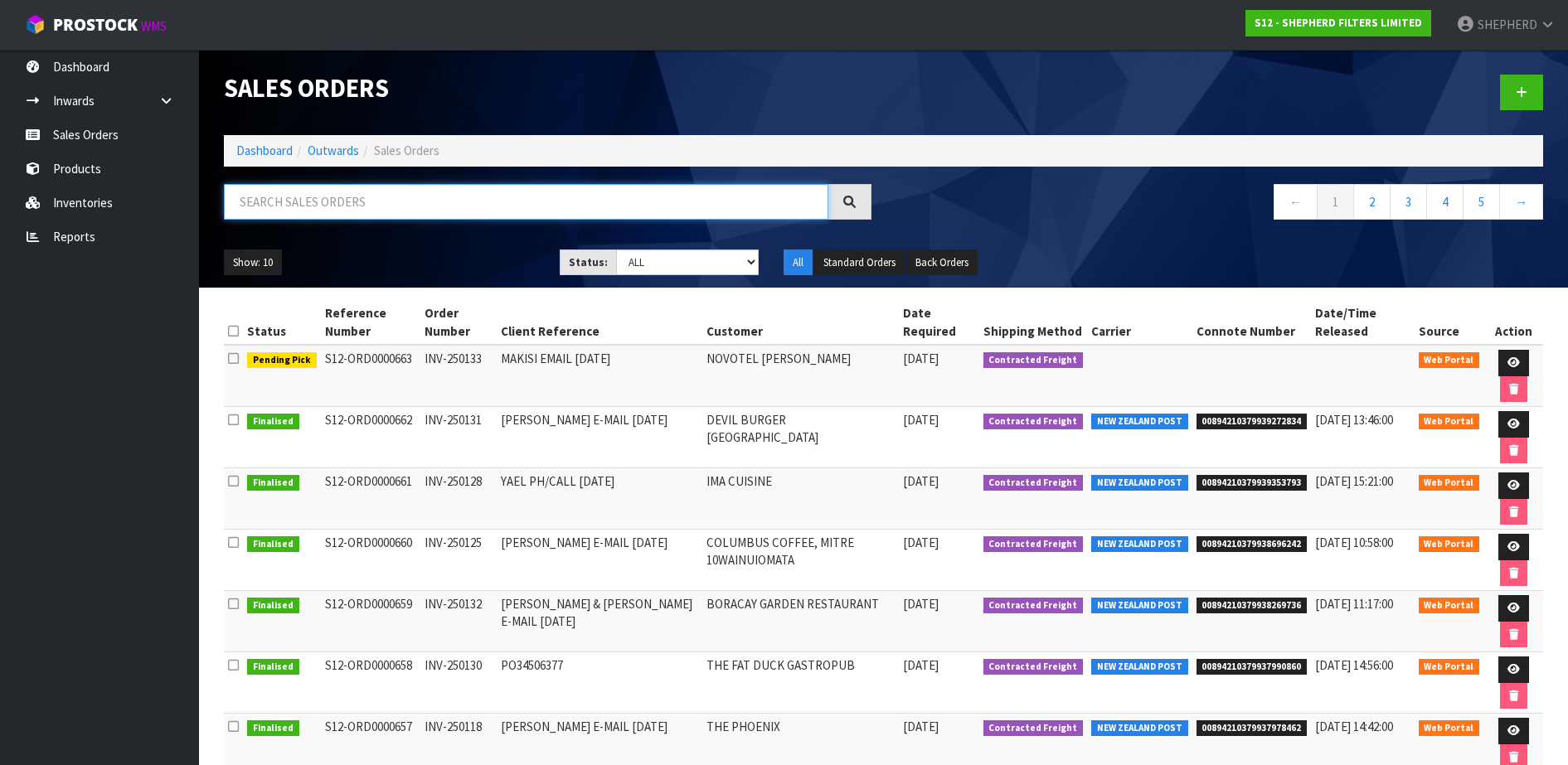
click at [434, 198] on input "text" at bounding box center [526, 201] width 605 height 36
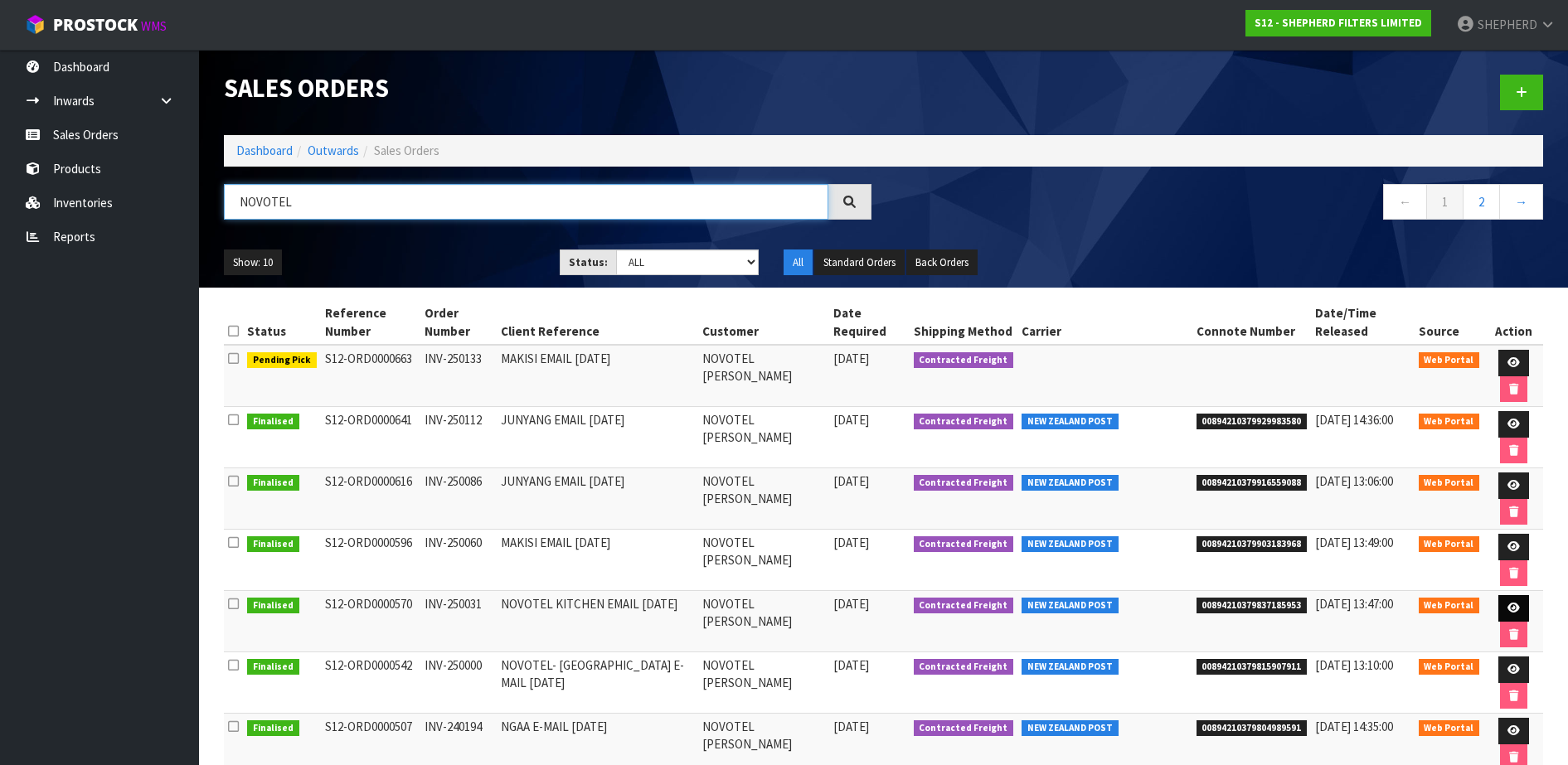
type input "NOVOTEL"
click at [1510, 611] on icon at bounding box center [1514, 608] width 12 height 10
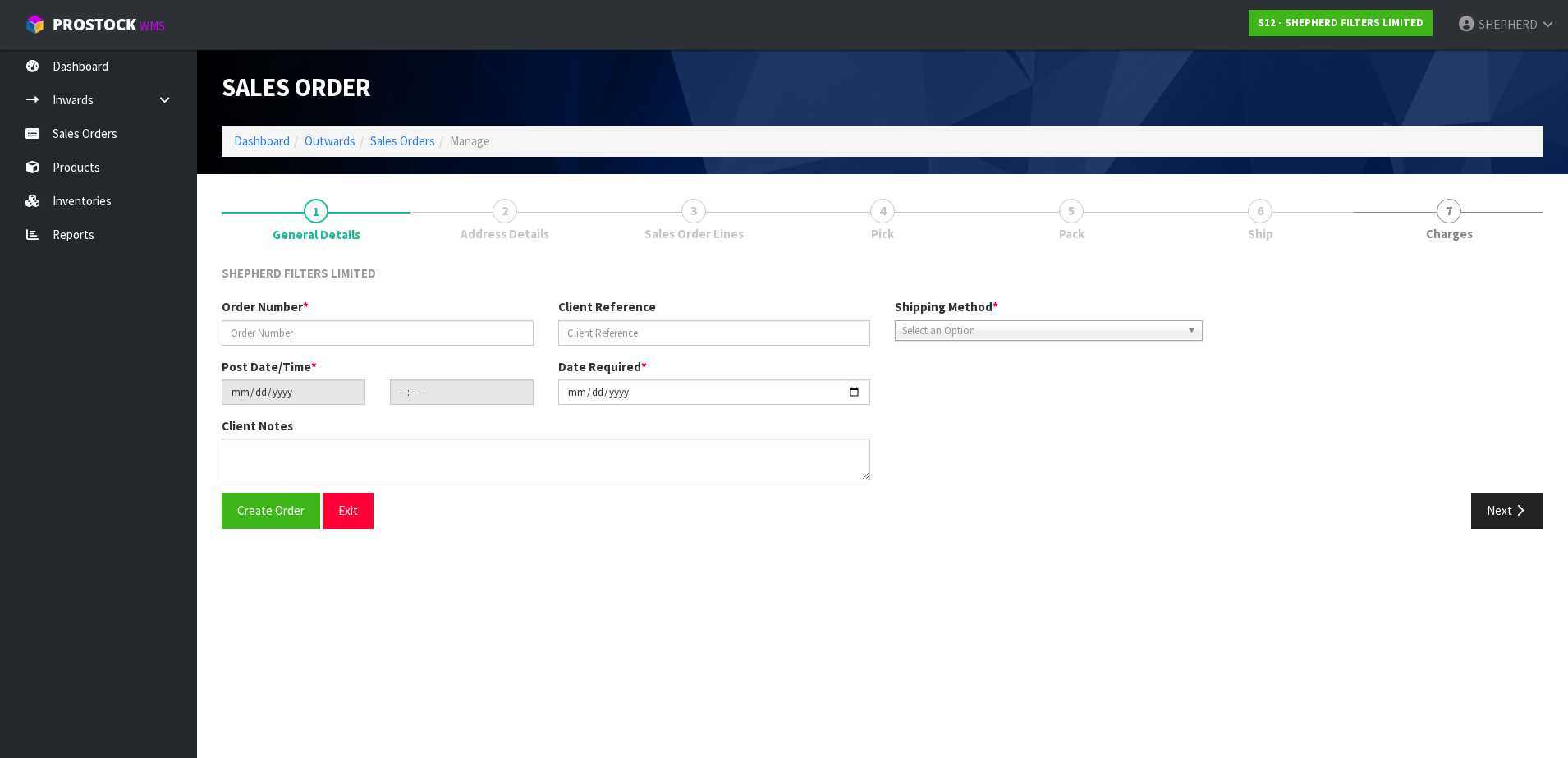
type input "INV-250031"
type input "NOVOTEL KITCHEN EMAIL [DATE]"
type input "[DATE]"
type input "20:52:00.000"
type input "[DATE]"
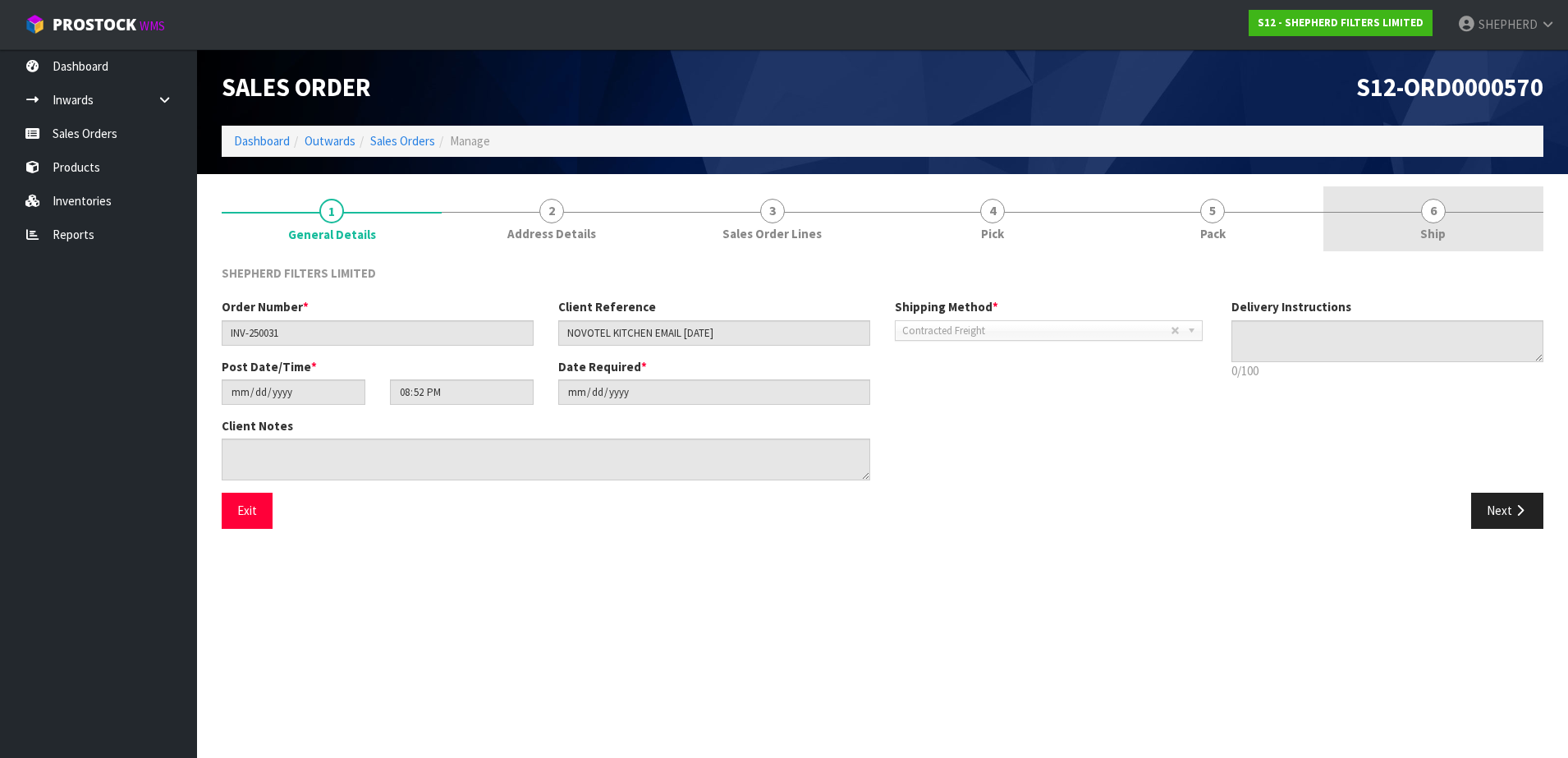
click at [1435, 209] on span "6" at bounding box center [1433, 211] width 25 height 25
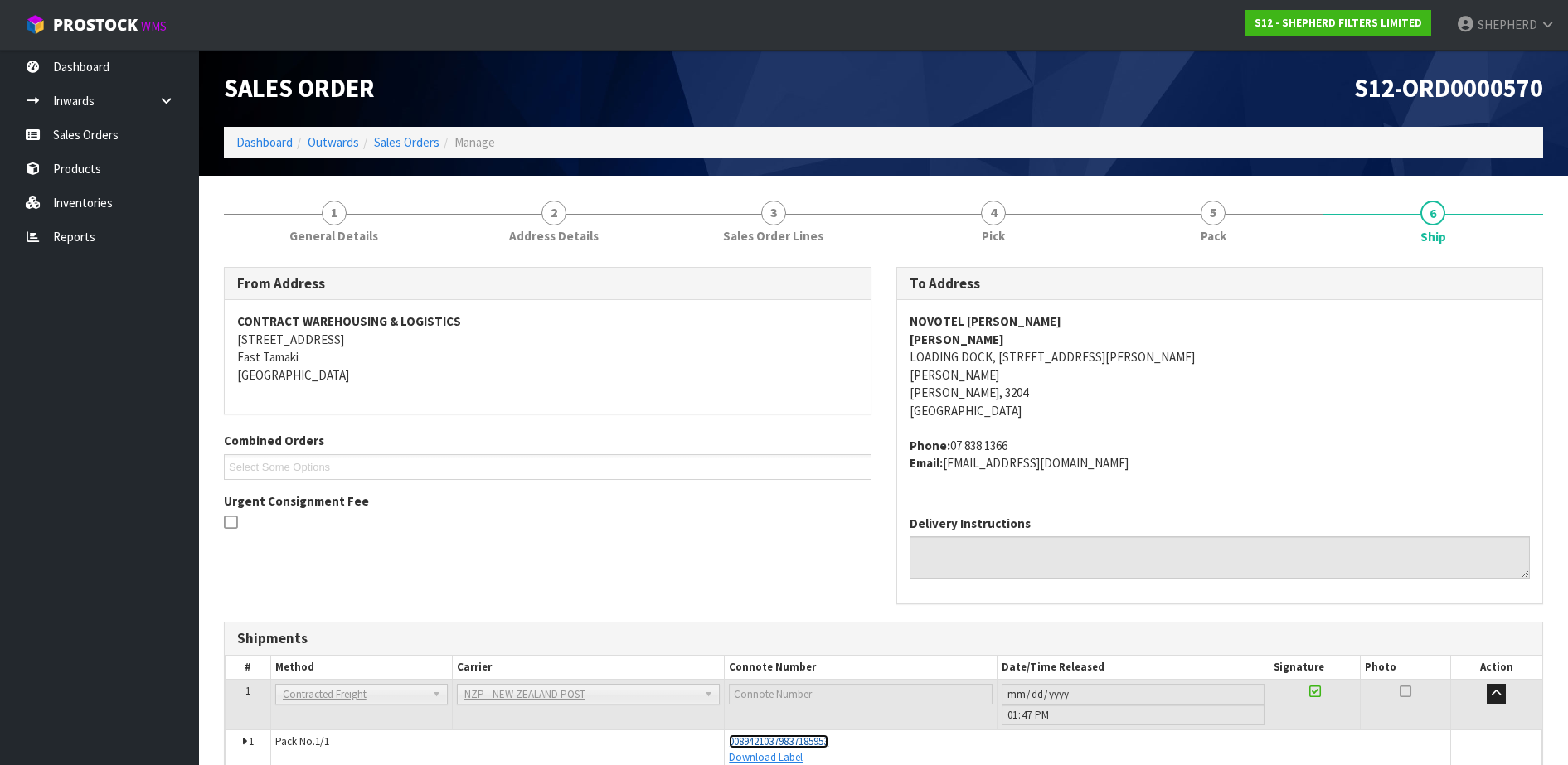
click at [815, 735] on span "00894210379837185953" at bounding box center [778, 741] width 99 height 14
click at [83, 136] on link "Sales Orders" at bounding box center [99, 134] width 199 height 34
